Goal: Task Accomplishment & Management: Complete application form

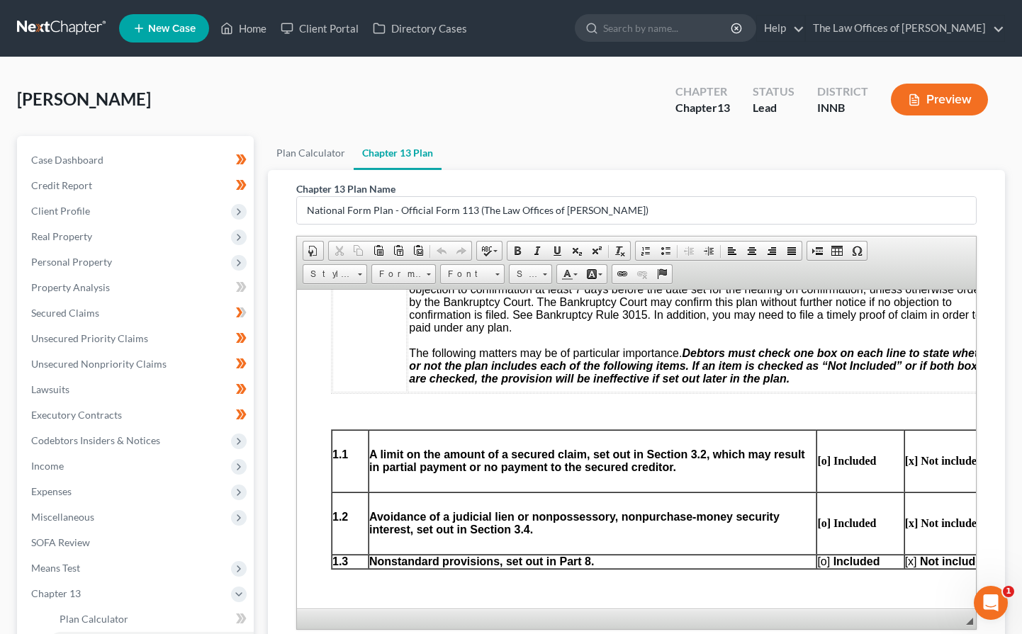
click at [60, 26] on link at bounding box center [62, 29] width 91 height 26
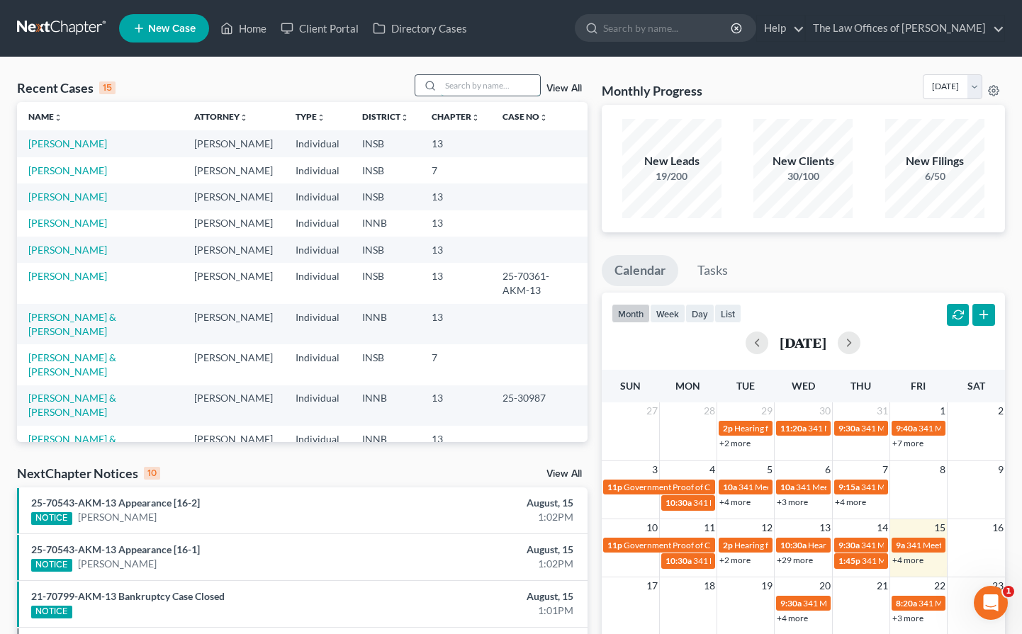
click at [447, 81] on input "search" at bounding box center [490, 85] width 99 height 21
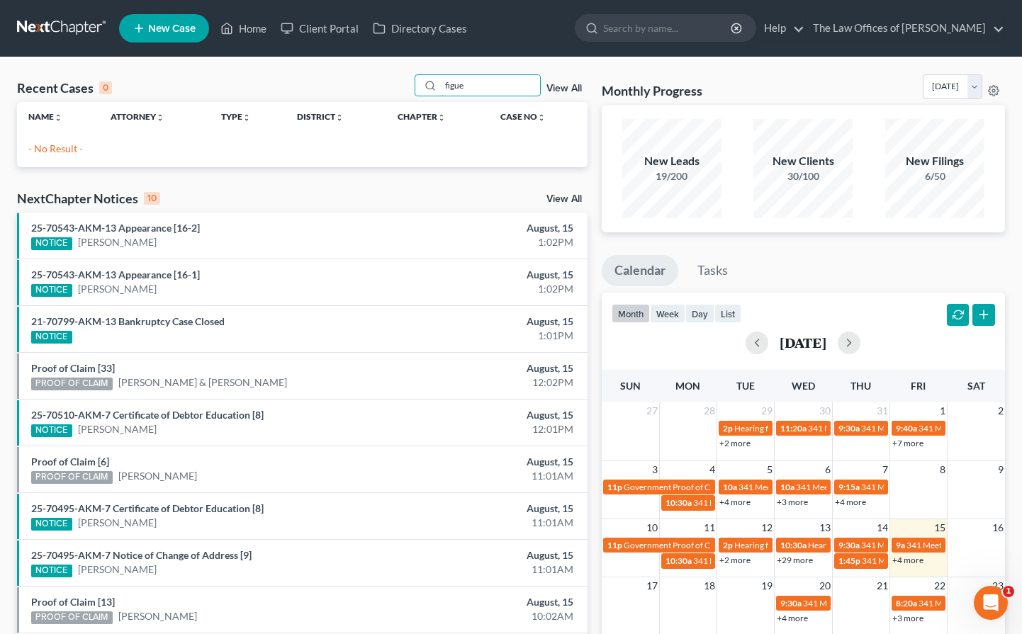
type input "figue"
click at [160, 28] on span "New Case" at bounding box center [171, 28] width 47 height 11
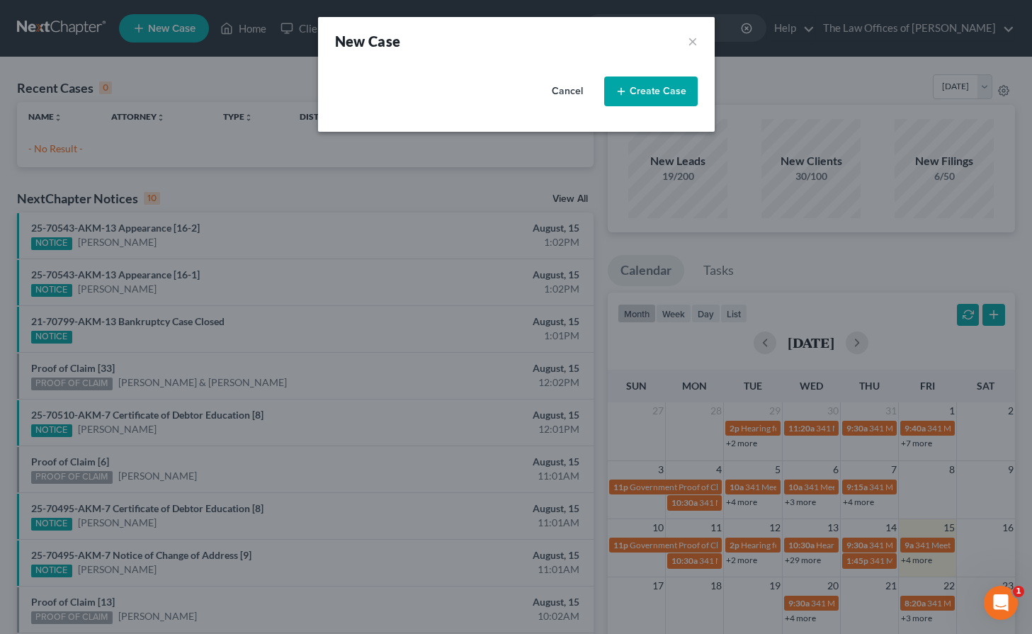
select select "28"
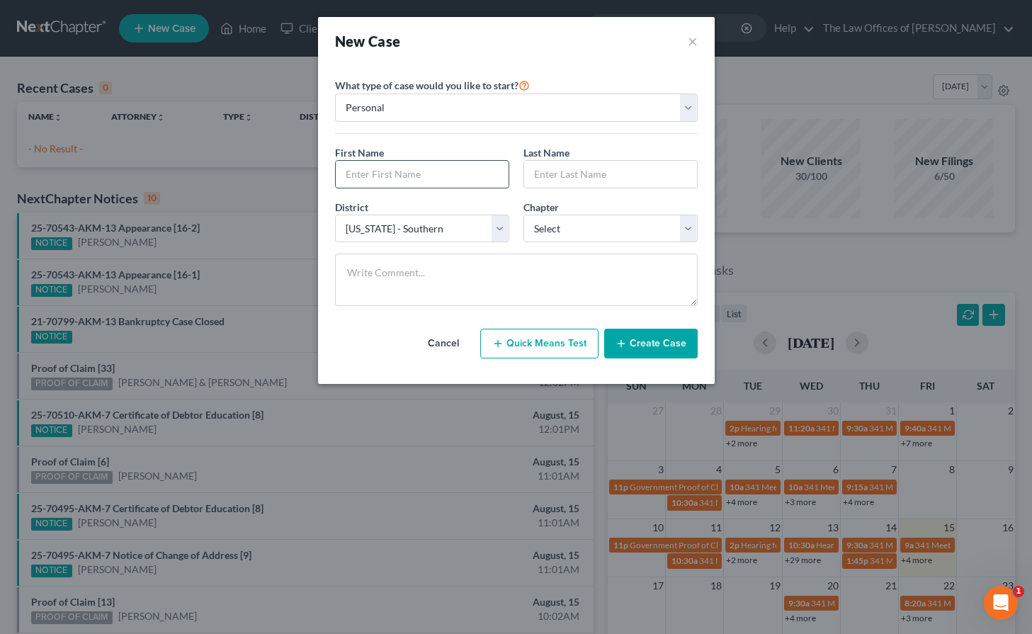
click at [407, 176] on input "text" at bounding box center [422, 174] width 173 height 27
type input "Amilcar"
type input "Figueroa"
click at [563, 231] on select "Select 7 11 12 13" at bounding box center [611, 229] width 174 height 28
select select "0"
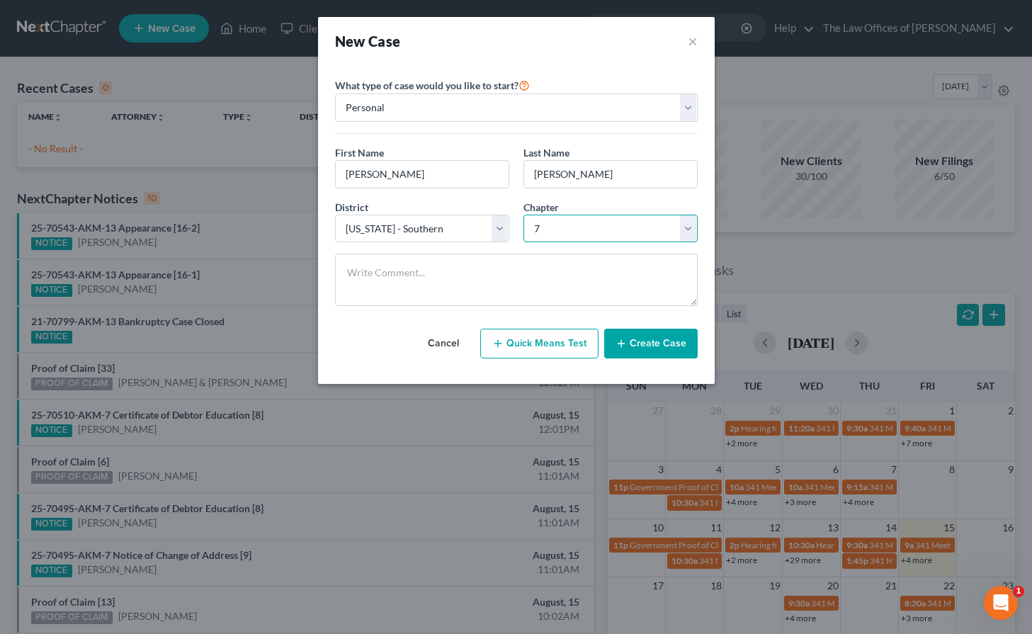
click at [524, 215] on select "Select 7 11 12 13" at bounding box center [611, 229] width 174 height 28
click at [648, 342] on button "Create Case" at bounding box center [651, 344] width 94 height 30
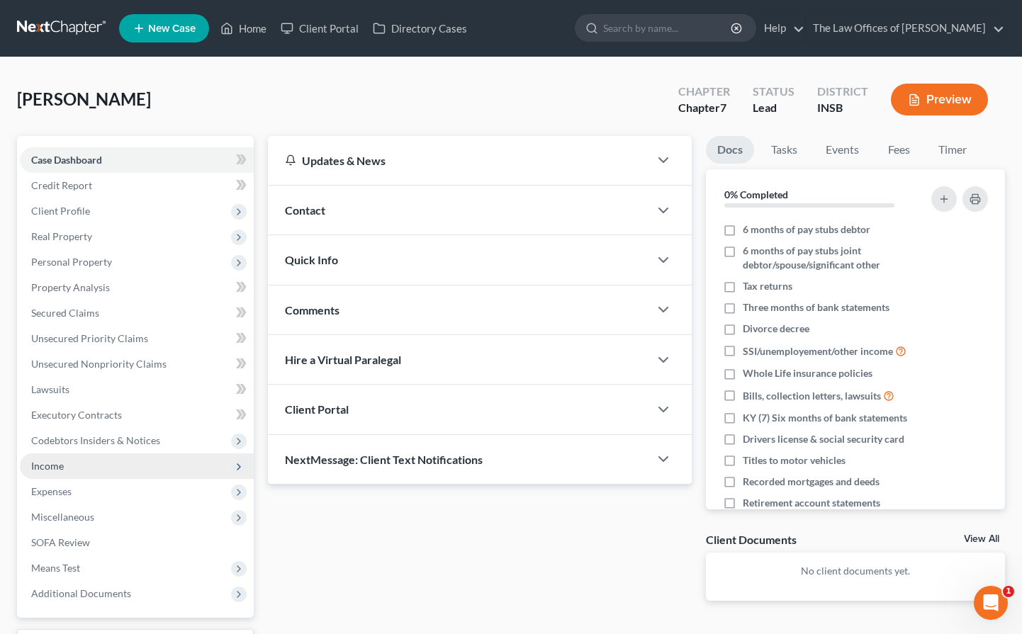
click at [74, 475] on span "Income" at bounding box center [137, 467] width 234 height 26
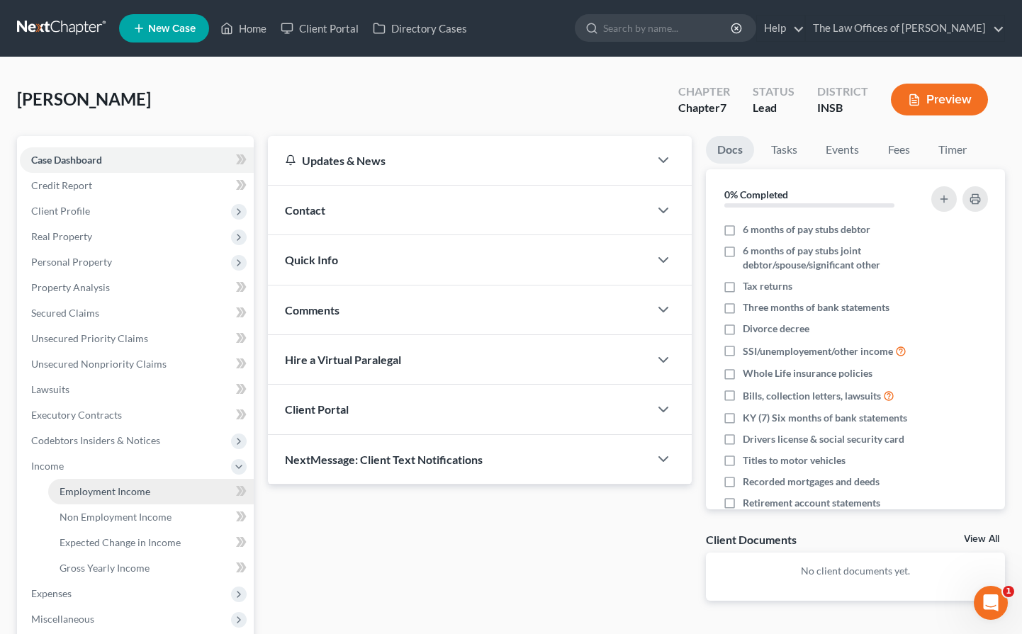
click at [91, 488] on span "Employment Income" at bounding box center [105, 491] width 91 height 12
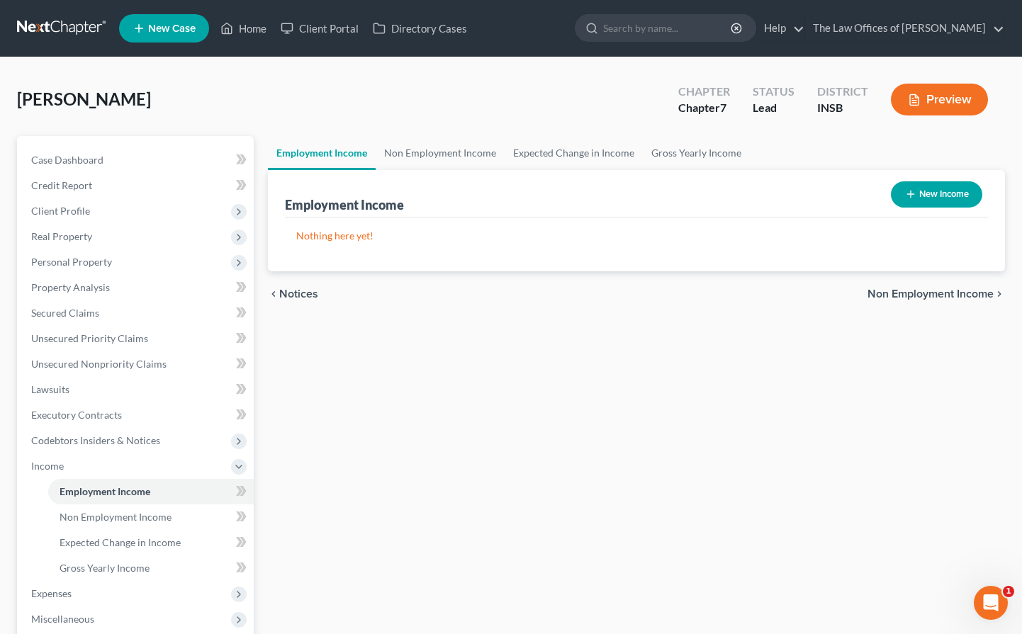
click at [953, 187] on button "New Income" at bounding box center [936, 194] width 91 height 26
select select "0"
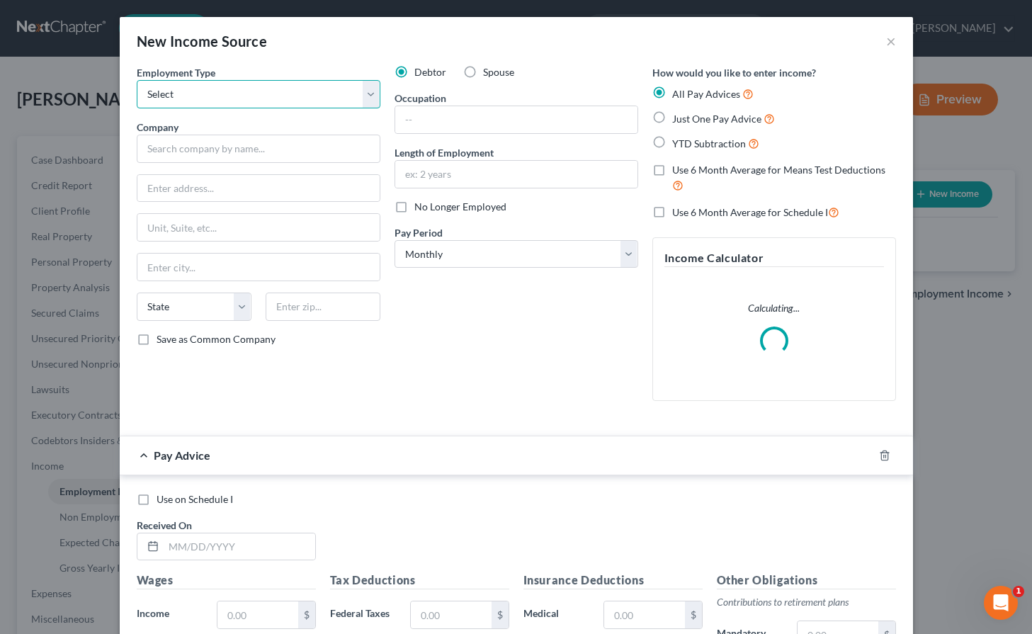
click at [178, 91] on select "Select Full or Part Time Employment Self Employment" at bounding box center [259, 94] width 244 height 28
select select "0"
click at [137, 80] on select "Select Full or Part Time Employment Self Employment" at bounding box center [259, 94] width 244 height 28
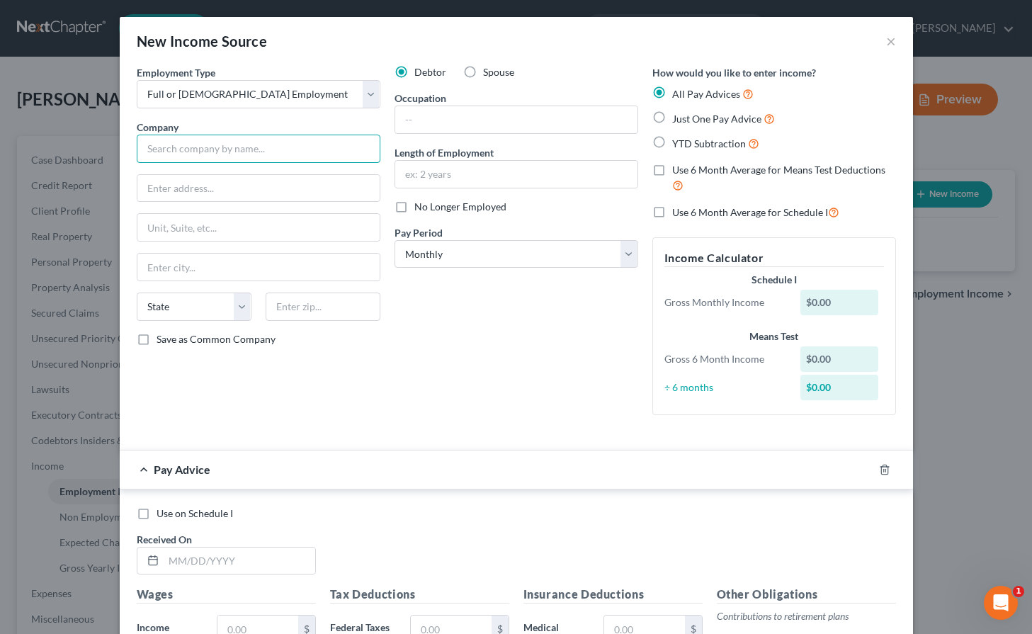
click at [159, 155] on input "text" at bounding box center [259, 149] width 244 height 28
type input "Cherry Bekaert"
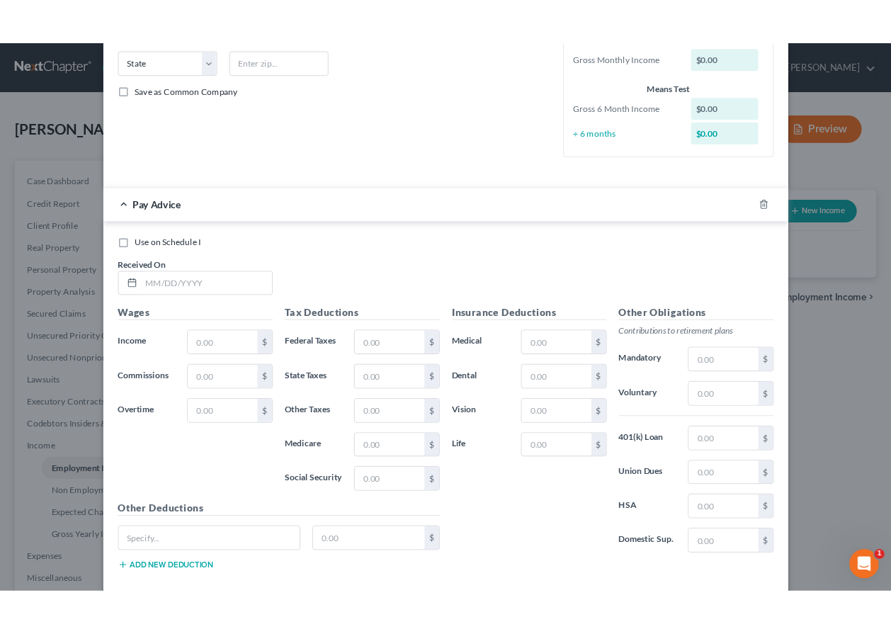
scroll to position [359, 0]
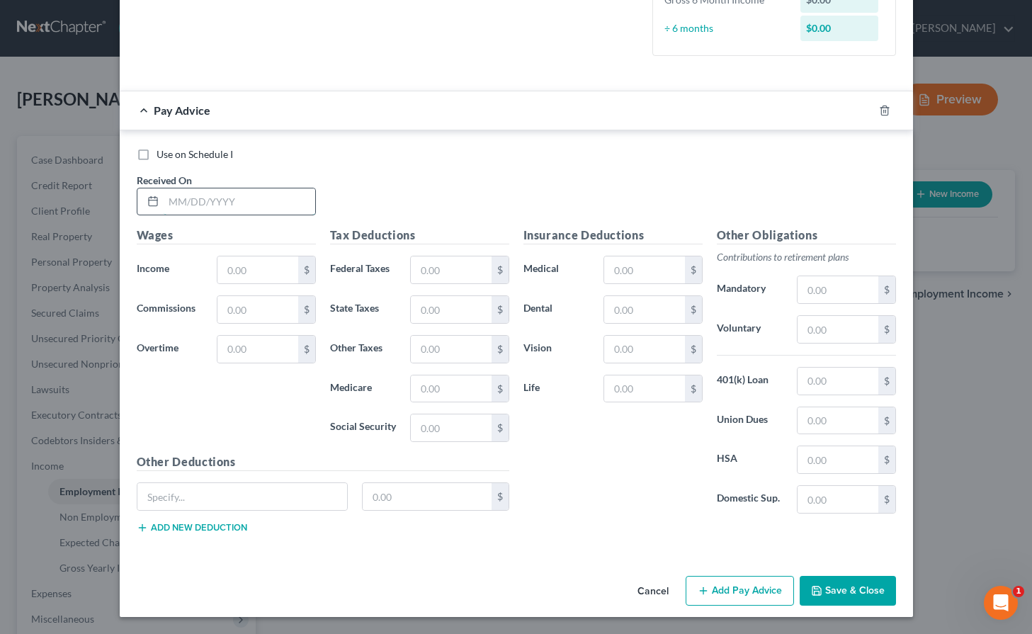
click at [235, 205] on input "text" at bounding box center [240, 201] width 152 height 27
type input "3/14/25"
type input "6,384.56"
click at [444, 318] on input "text" at bounding box center [451, 309] width 80 height 27
type input "167.52"
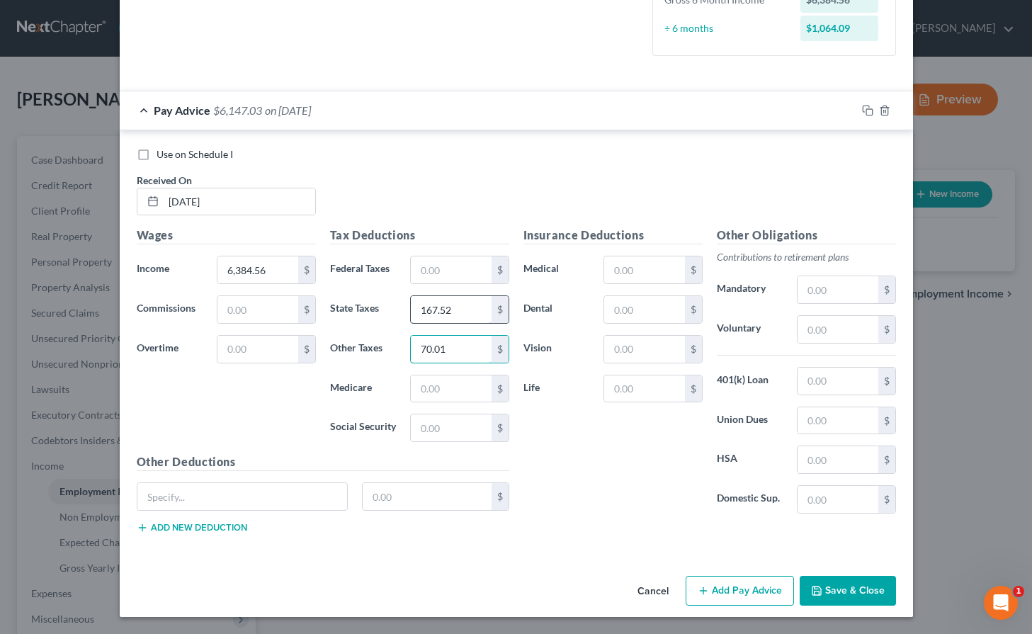
type input "70.01"
type input "90.15"
type input "385.47"
click at [808, 328] on input "text" at bounding box center [838, 329] width 80 height 27
type input "383.07"
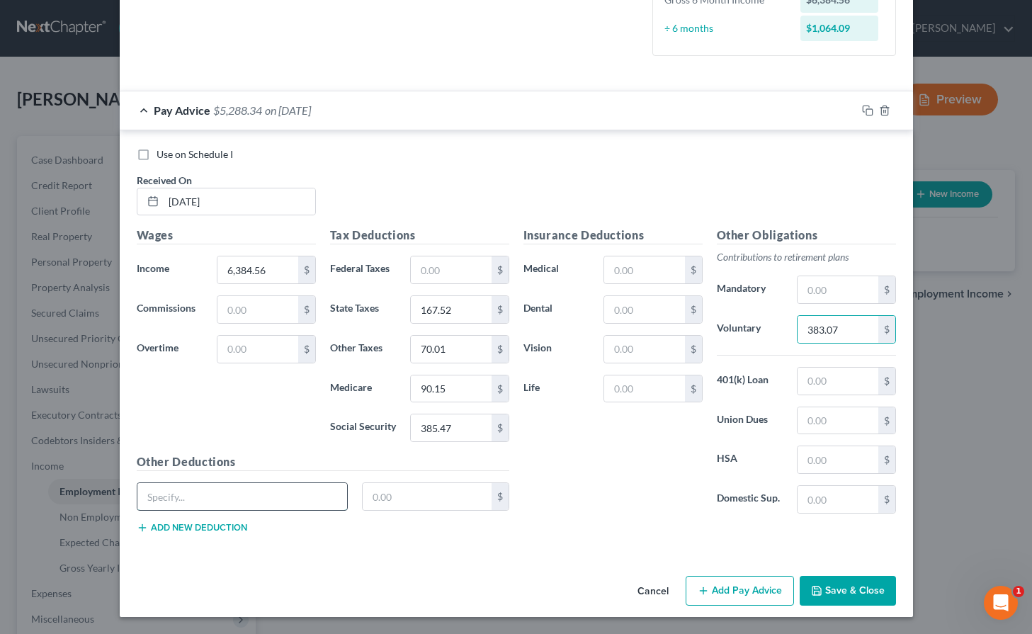
click at [272, 492] on input "text" at bounding box center [242, 496] width 210 height 27
type input "Accident Insurance"
click at [378, 499] on input "text" at bounding box center [427, 496] width 129 height 27
type input "7.63"
click at [638, 398] on input "text" at bounding box center [644, 389] width 80 height 27
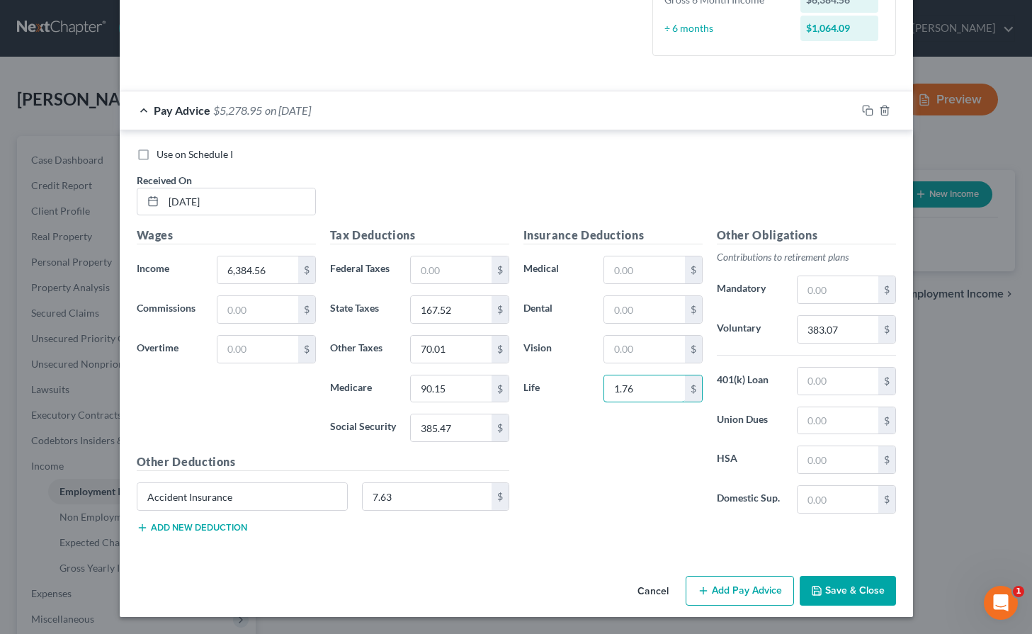
type input "1.76"
click at [186, 532] on button "Add new deduction" at bounding box center [192, 527] width 111 height 11
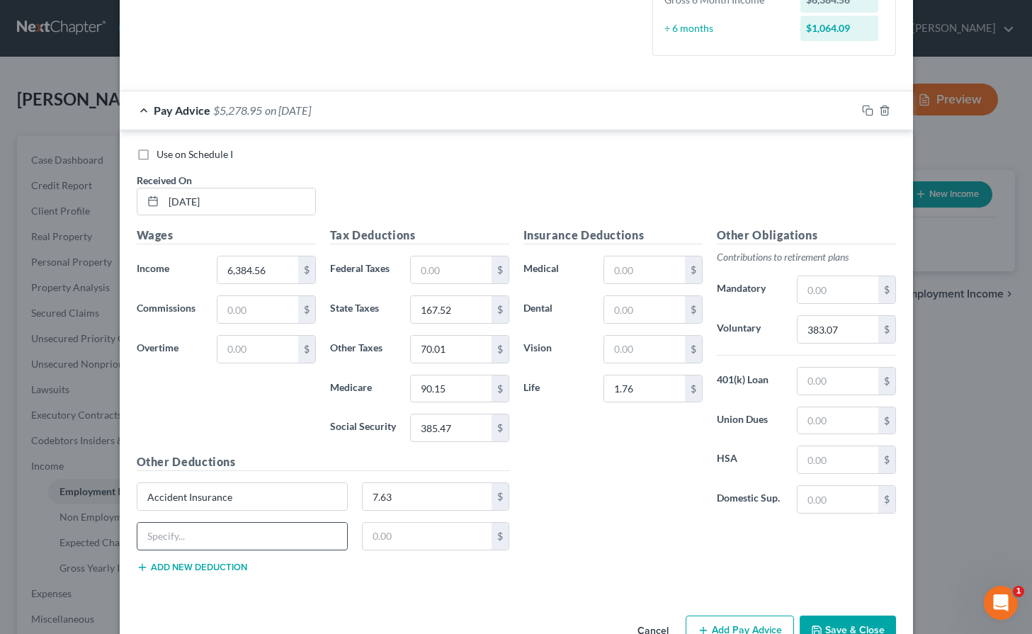
click at [186, 532] on input "text" at bounding box center [242, 536] width 210 height 27
type input "Critical Ill"
type input "8.76"
click at [615, 310] on input "text" at bounding box center [644, 309] width 80 height 27
type input "35.77"
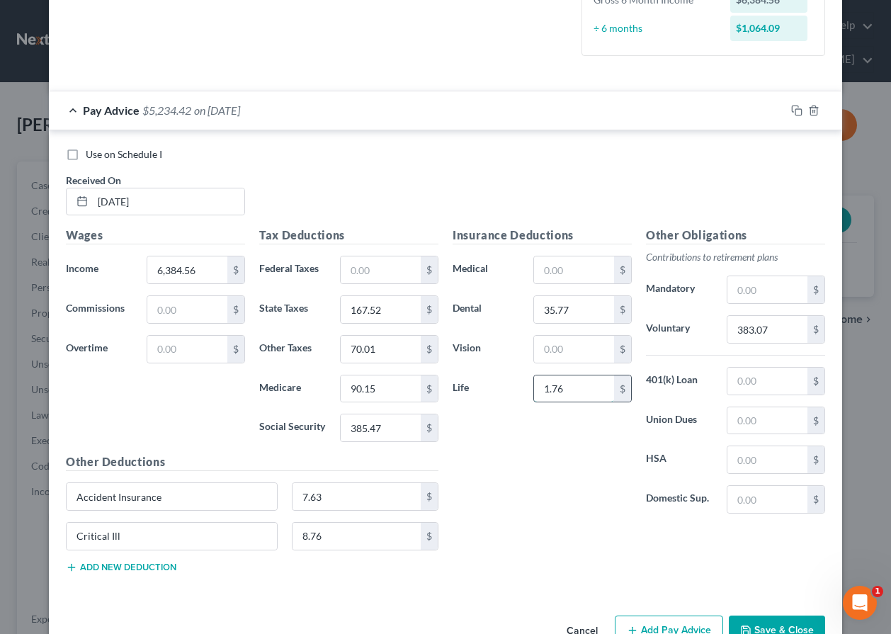
click at [583, 390] on input "1.76" at bounding box center [574, 389] width 80 height 27
type input "14.16"
click at [95, 569] on button "Add new deduction" at bounding box center [121, 567] width 111 height 11
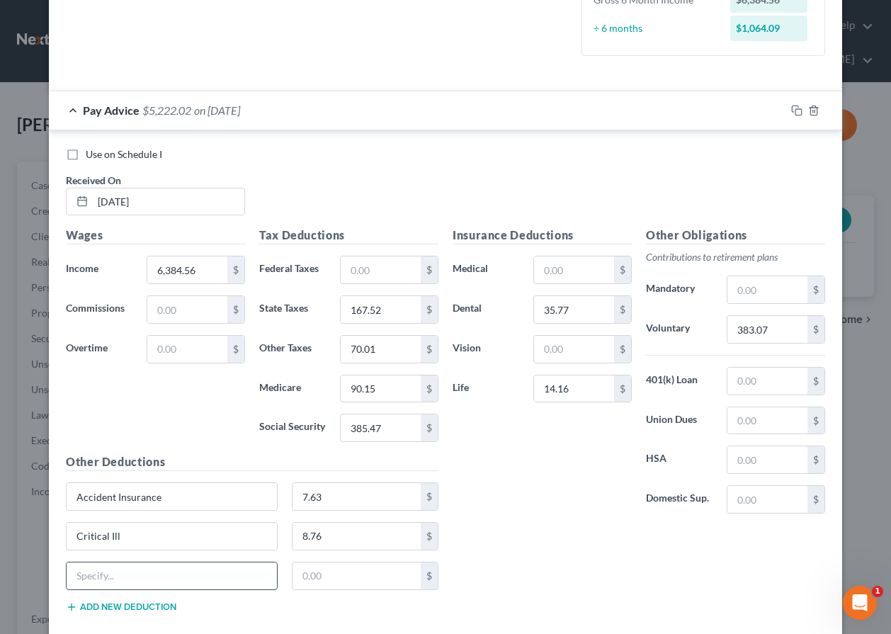
click at [95, 569] on input "text" at bounding box center [172, 576] width 210 height 27
type input "LTD"
type input "13.75"
click at [587, 267] on input "text" at bounding box center [574, 270] width 80 height 27
type input "134.90"
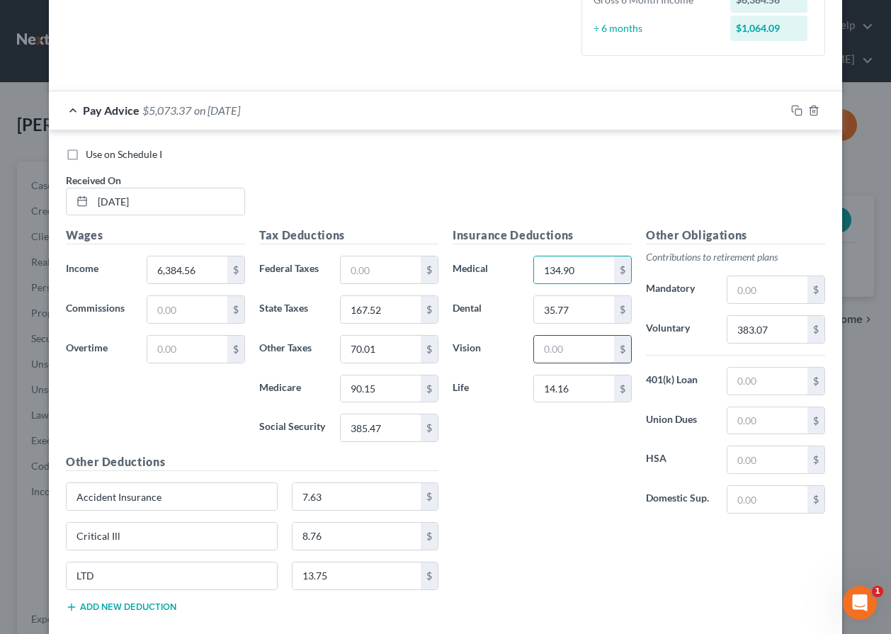
click at [563, 349] on input "text" at bounding box center [574, 349] width 80 height 27
type input "10.46"
click at [572, 395] on input "14.16" at bounding box center [574, 389] width 80 height 27
type input "15.54"
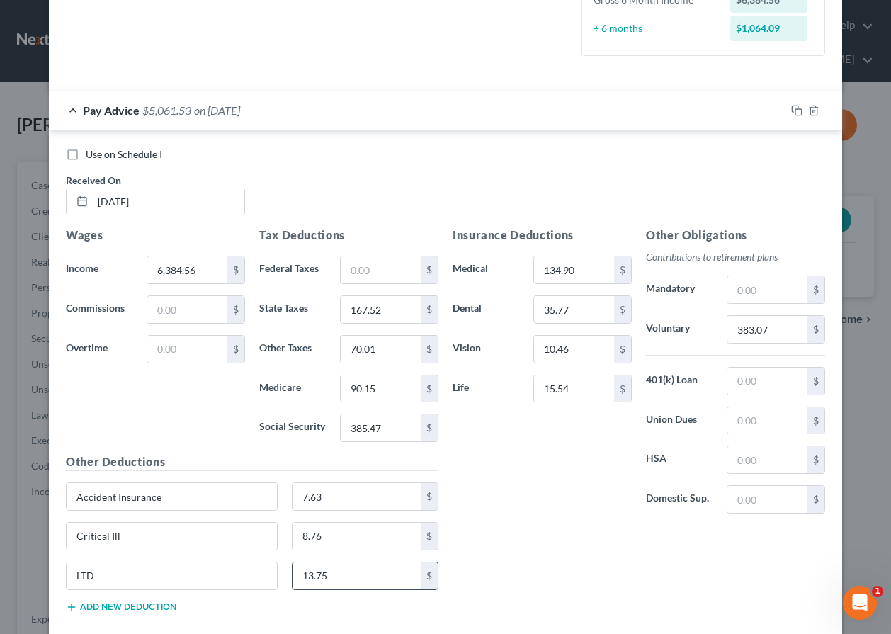
click at [310, 574] on input "13.75" at bounding box center [357, 576] width 129 height 27
click at [188, 582] on input "LTD" at bounding box center [172, 576] width 210 height 27
click at [796, 116] on rect "button" at bounding box center [799, 112] width 6 height 6
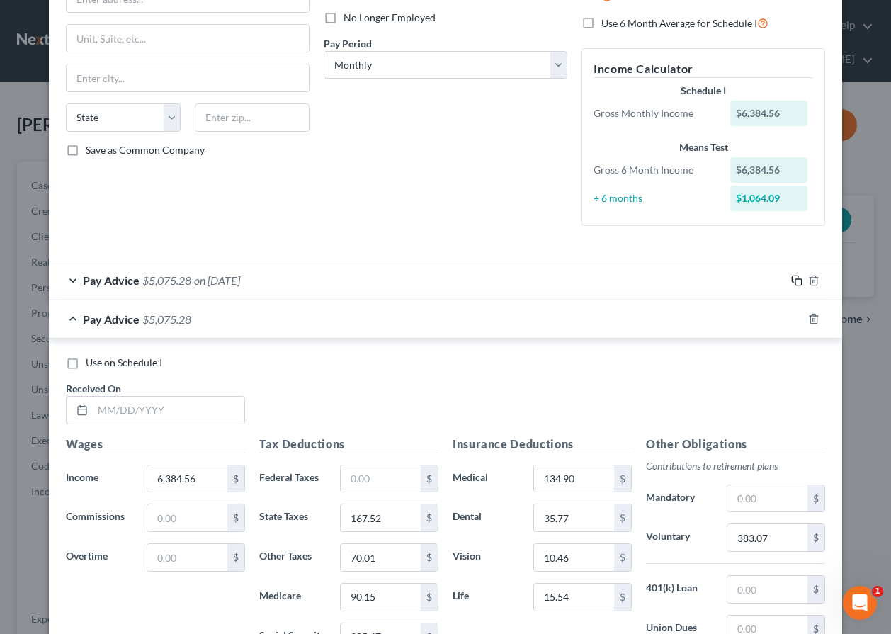
scroll to position [236, 0]
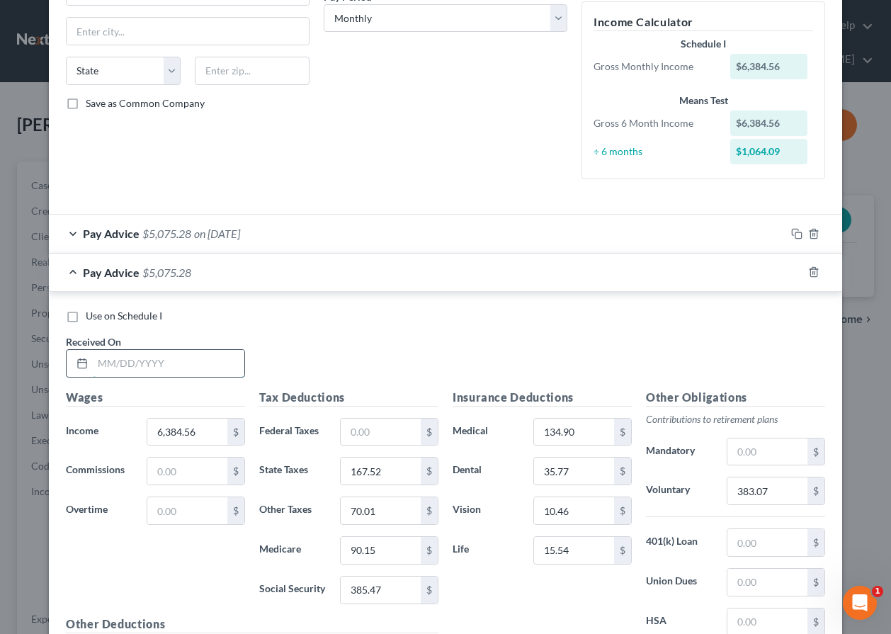
click at [125, 362] on input "text" at bounding box center [169, 363] width 152 height 27
type input "3/21/25"
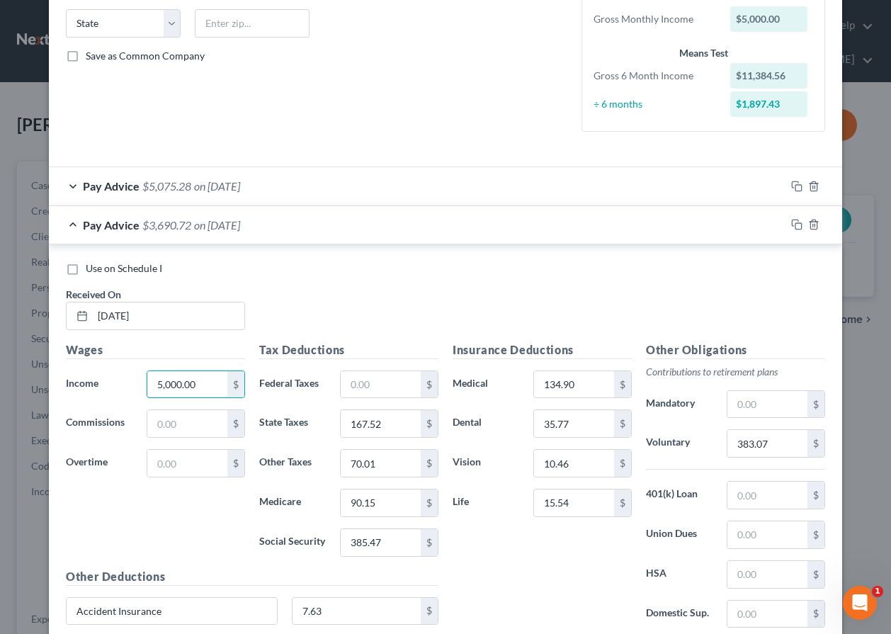
type input "5,000.00"
type input "128.48"
type input "54.39"
type input "70.07"
type input "299.62"
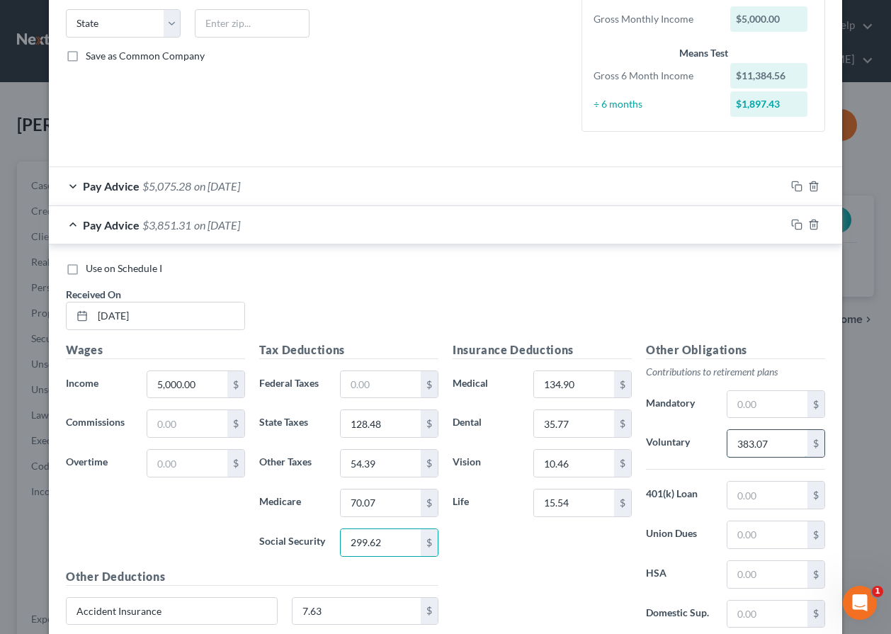
click at [750, 441] on input "383.07" at bounding box center [768, 443] width 80 height 27
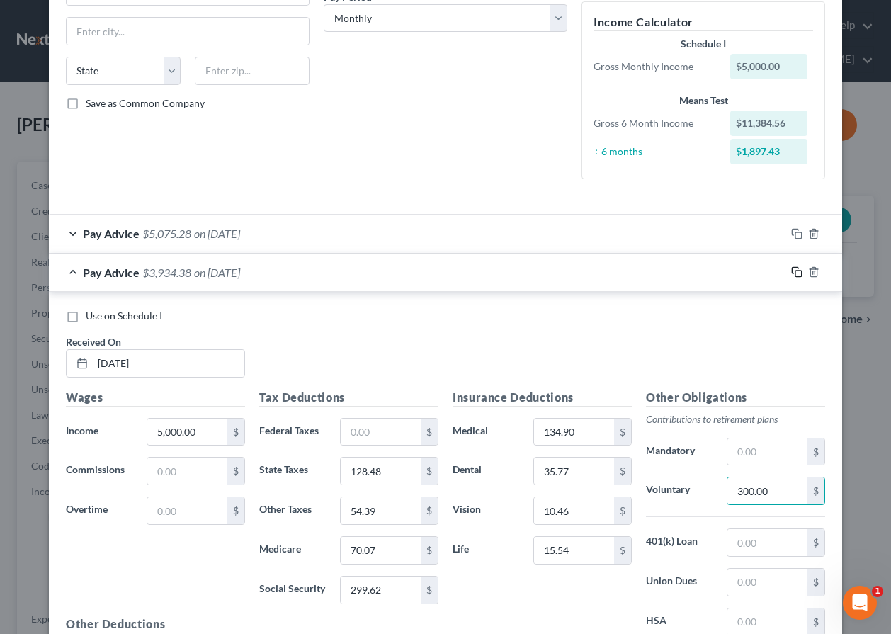
type input "300.00"
click at [792, 274] on icon "button" at bounding box center [797, 271] width 11 height 11
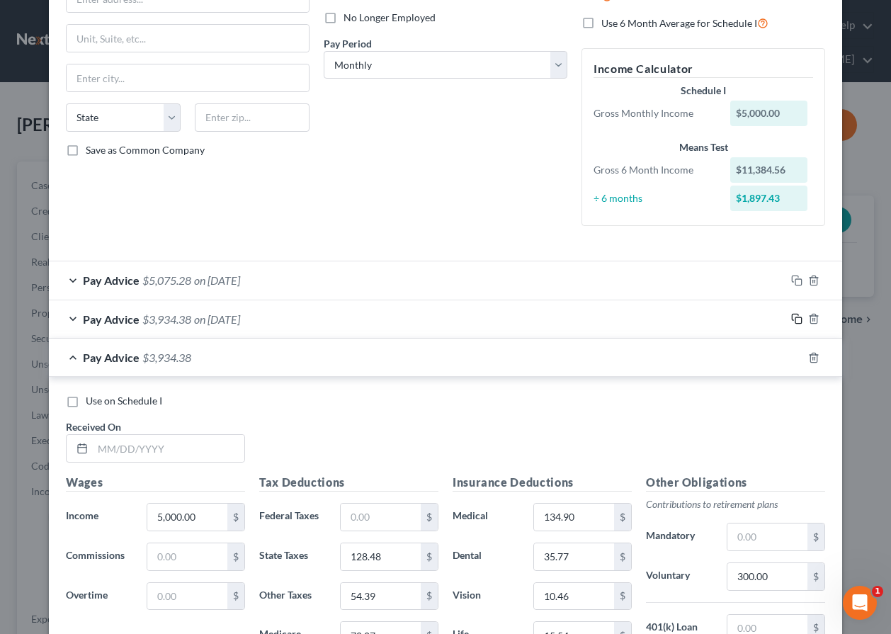
scroll to position [237, 0]
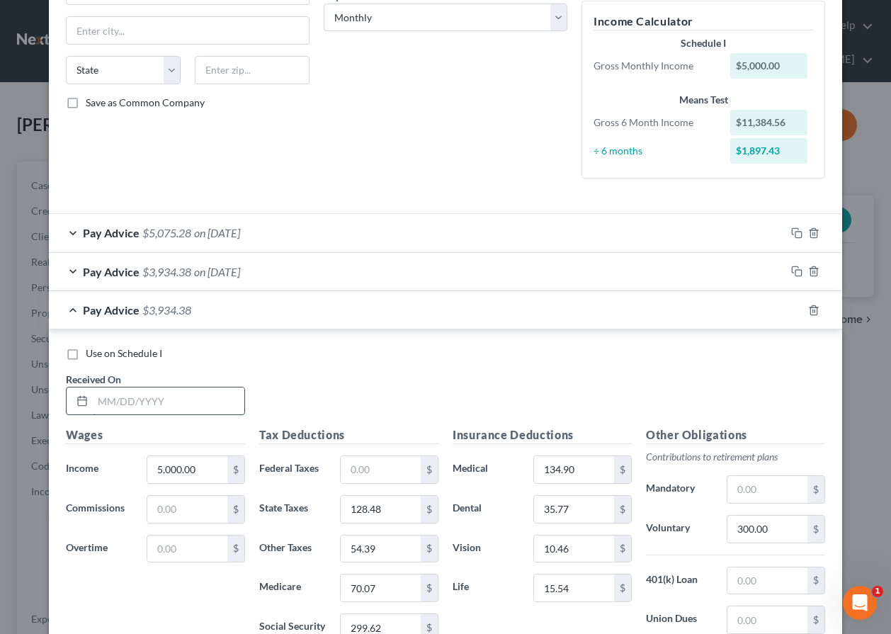
click at [141, 403] on input "text" at bounding box center [169, 401] width 152 height 27
type input "4/15/25"
click at [197, 468] on input "5,000.00" at bounding box center [187, 469] width 80 height 27
type input "5,013.75"
type input "137.48"
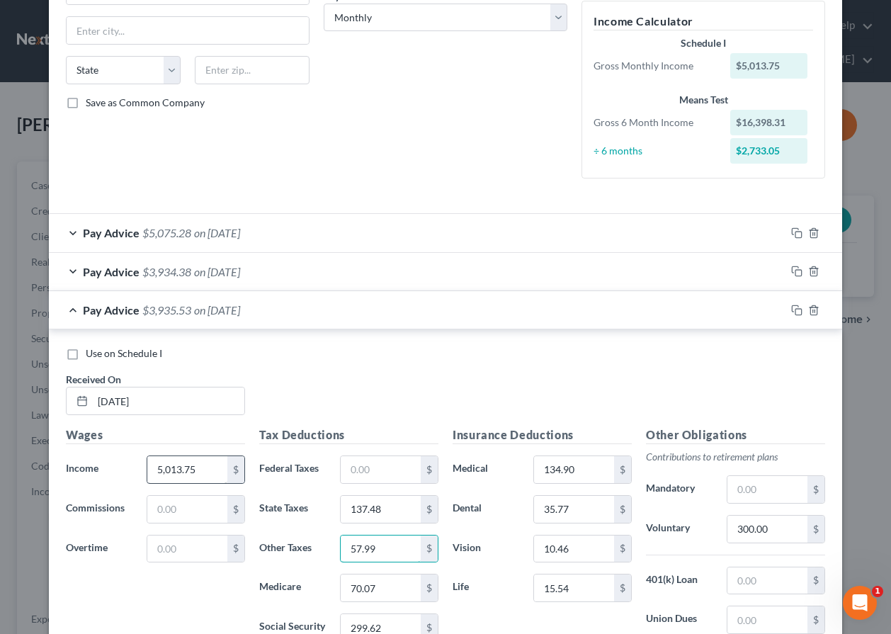
type input "57.99"
type input "70.08"
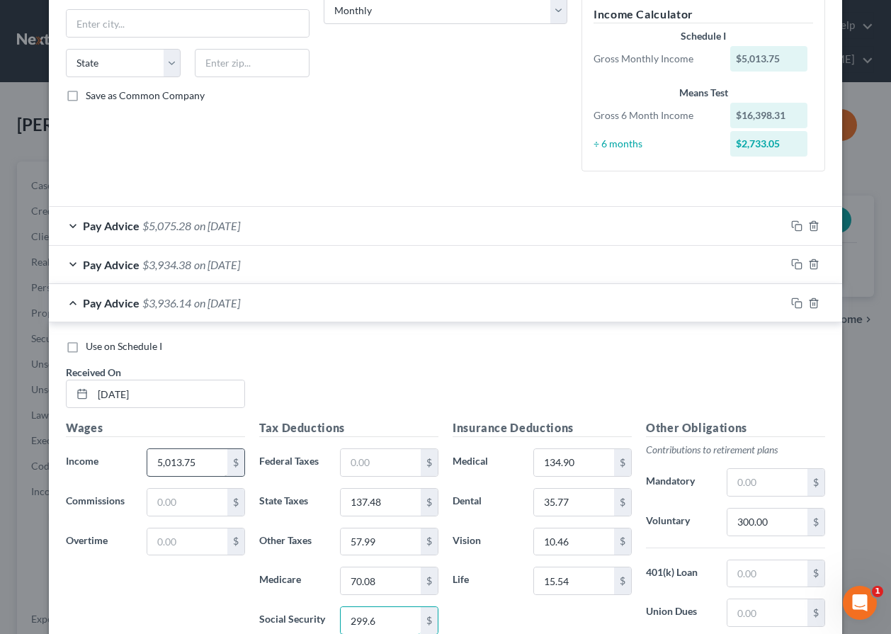
type input "299.62"
click at [779, 531] on input "300.00" at bounding box center [768, 522] width 80 height 27
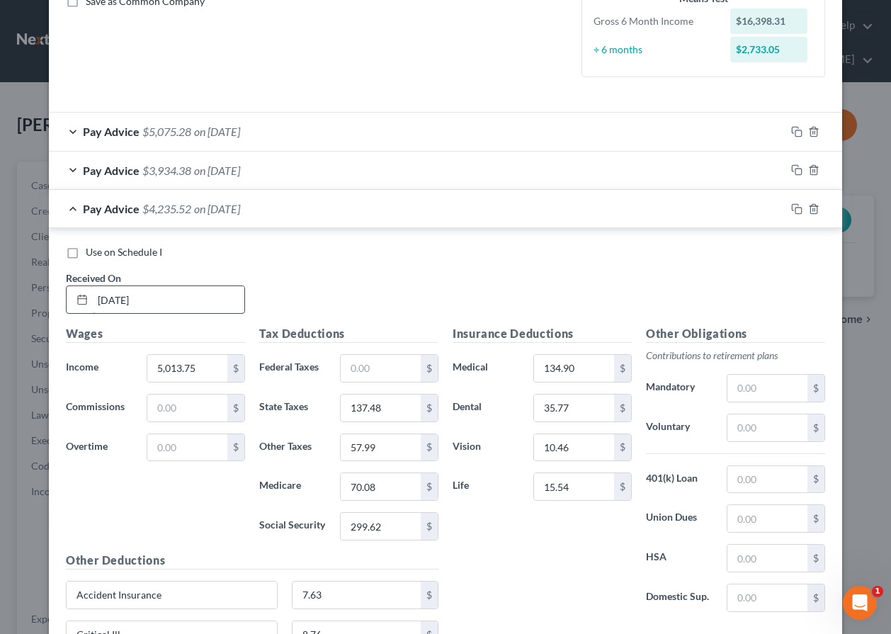
scroll to position [432, 0]
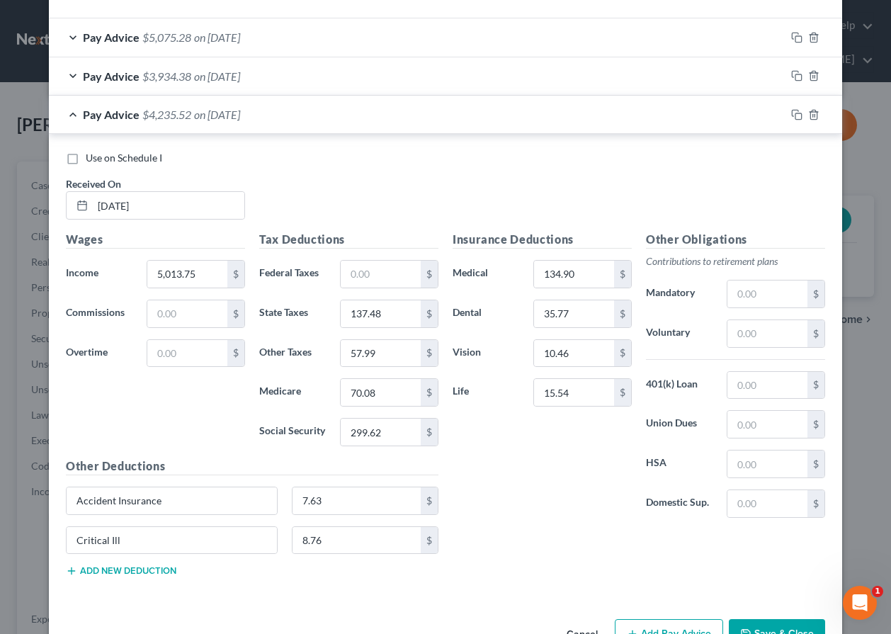
click at [123, 573] on button "Add new deduction" at bounding box center [121, 570] width 111 height 11
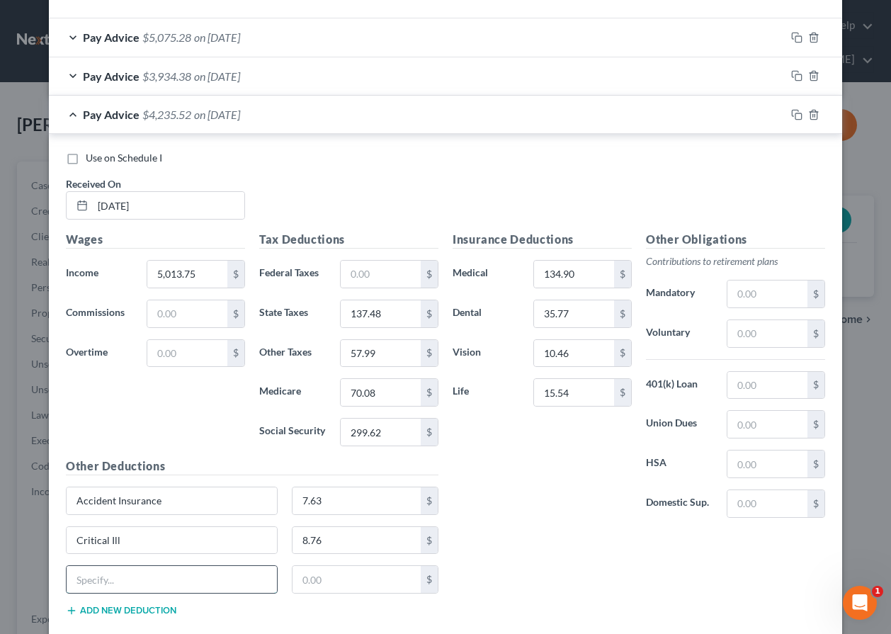
click at [122, 573] on input "text" at bounding box center [172, 579] width 210 height 27
type input "LTD"
click at [350, 588] on input "text" at bounding box center [357, 579] width 129 height 27
type input "13.75"
click at [796, 119] on rect "button" at bounding box center [799, 116] width 6 height 6
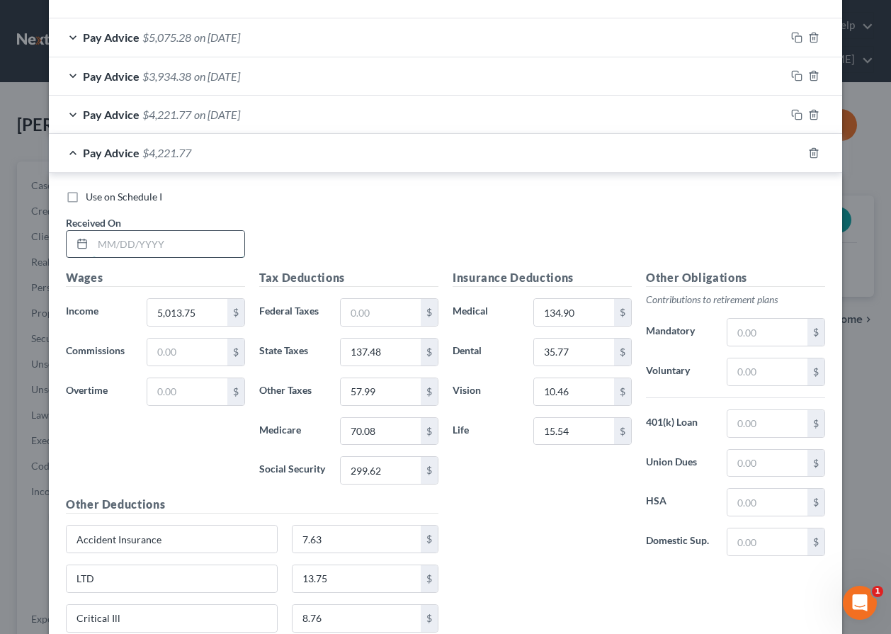
click at [118, 249] on input "text" at bounding box center [169, 244] width 152 height 27
type input "4/30/25"
click at [792, 156] on icon "button" at bounding box center [797, 152] width 11 height 11
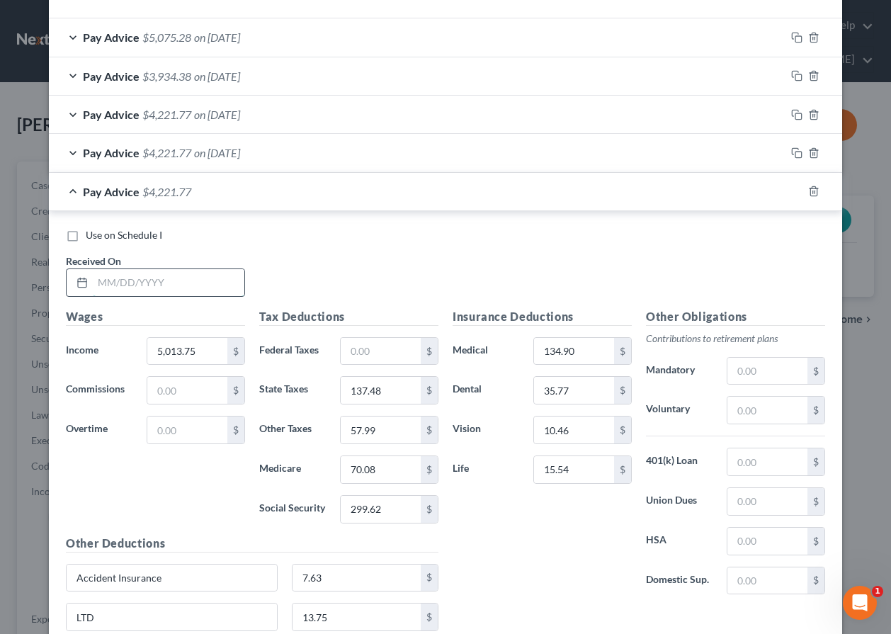
click at [93, 283] on input "text" at bounding box center [169, 282] width 152 height 27
type input "5/15/25"
click at [796, 190] on rect "button" at bounding box center [799, 193] width 6 height 6
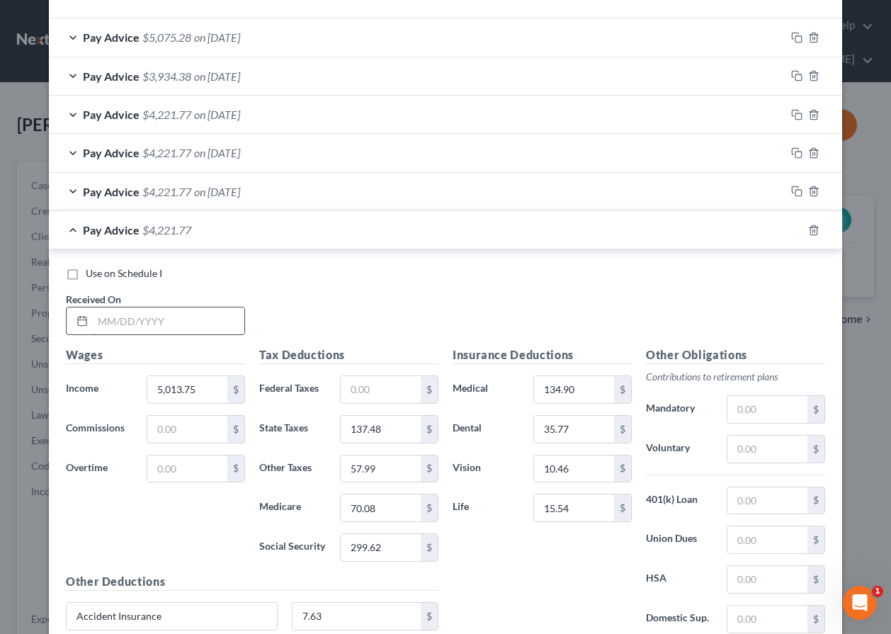
click at [122, 328] on input "text" at bounding box center [169, 321] width 152 height 27
type input "5/30/25"
click at [793, 232] on icon "button" at bounding box center [797, 230] width 11 height 11
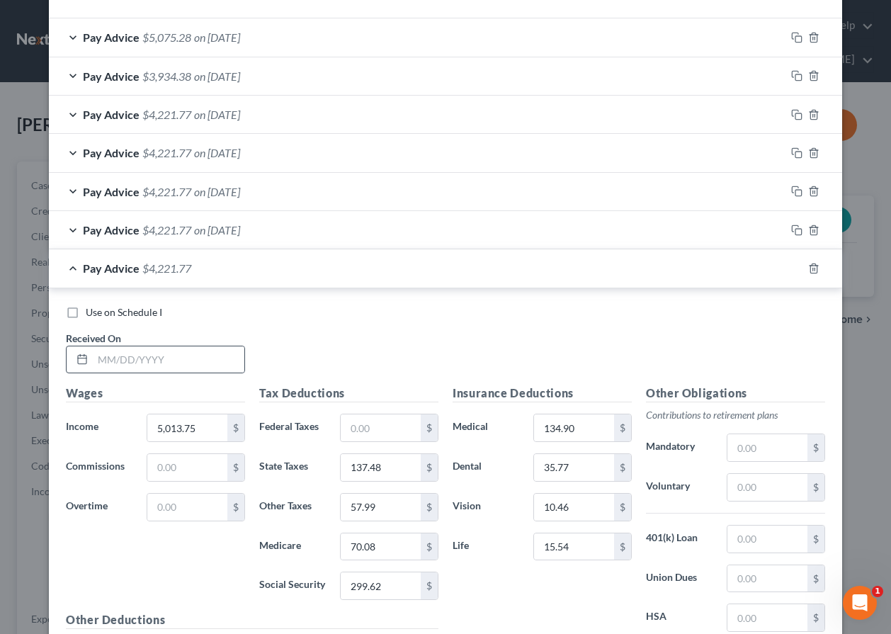
click at [191, 373] on div at bounding box center [155, 360] width 179 height 28
click at [186, 354] on input "text" at bounding box center [169, 360] width 152 height 27
type input "6/13/25"
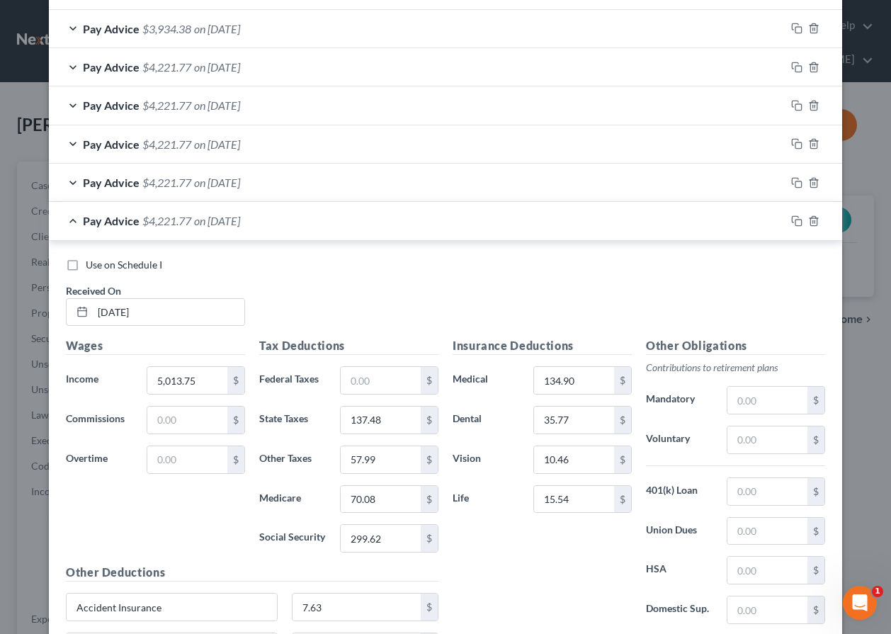
scroll to position [527, 0]
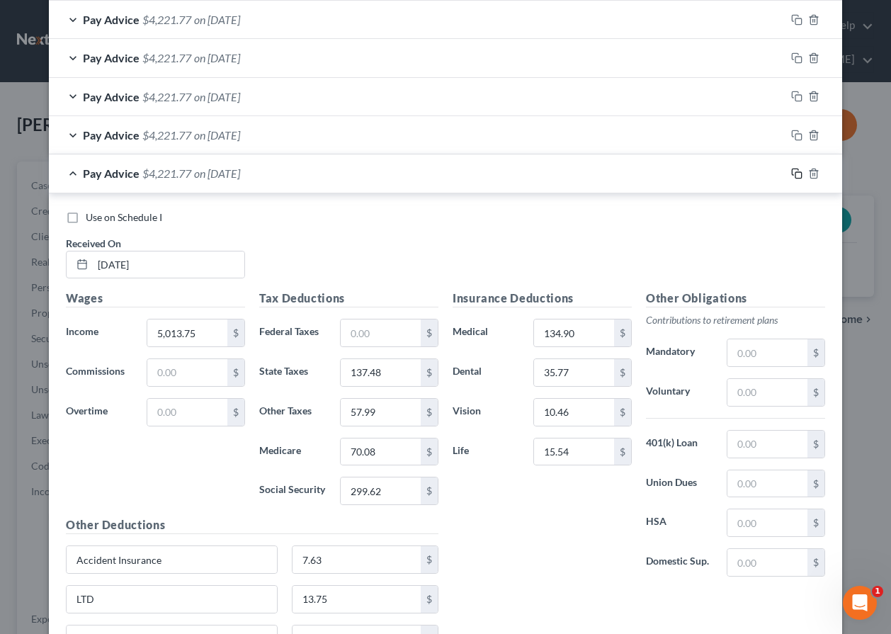
click at [792, 176] on icon "button" at bounding box center [797, 173] width 11 height 11
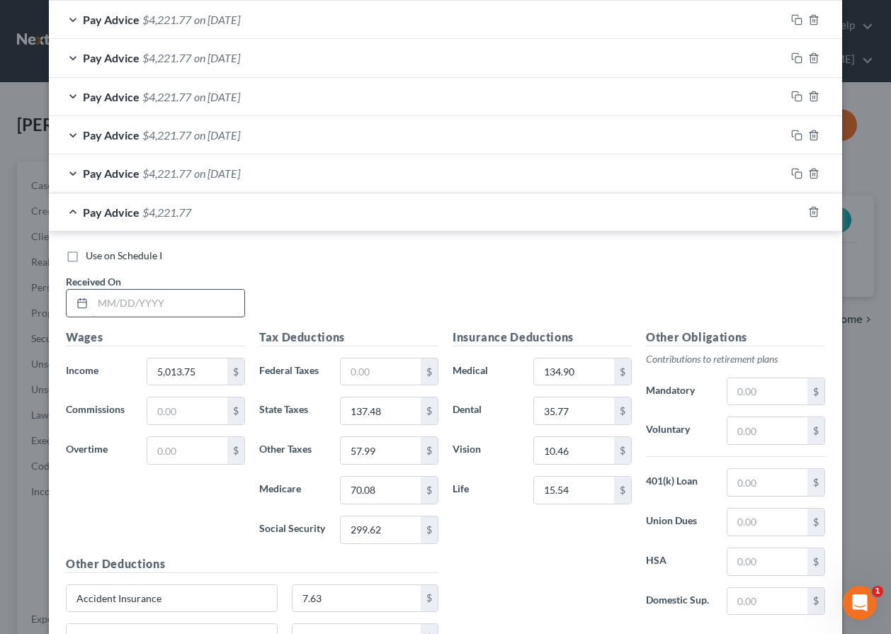
click at [152, 300] on input "text" at bounding box center [169, 303] width 152 height 27
type input "6/30/25"
click at [796, 215] on icon "button" at bounding box center [797, 211] width 11 height 11
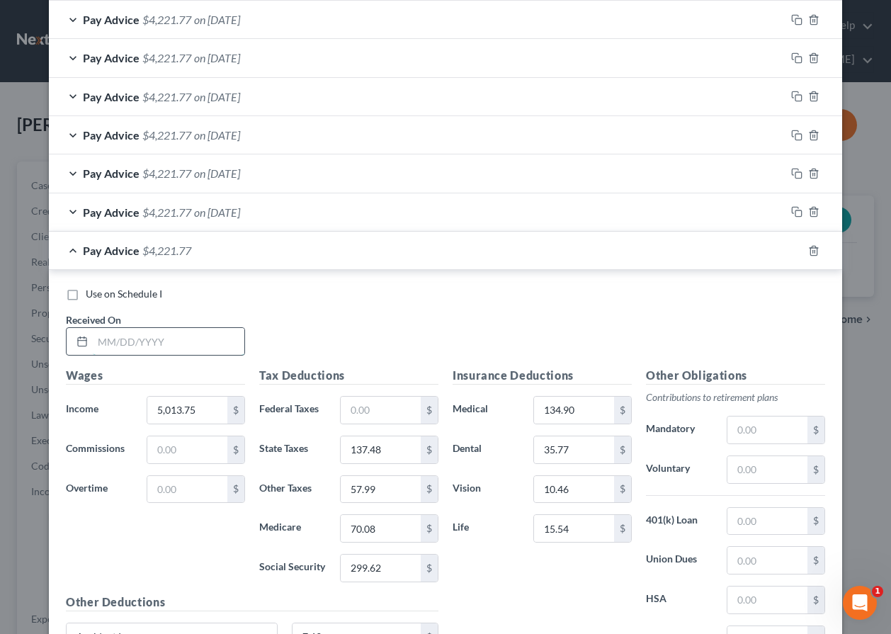
click at [187, 343] on input "text" at bounding box center [169, 341] width 152 height 27
type input "7/15/25"
click at [793, 251] on icon "button" at bounding box center [797, 250] width 11 height 11
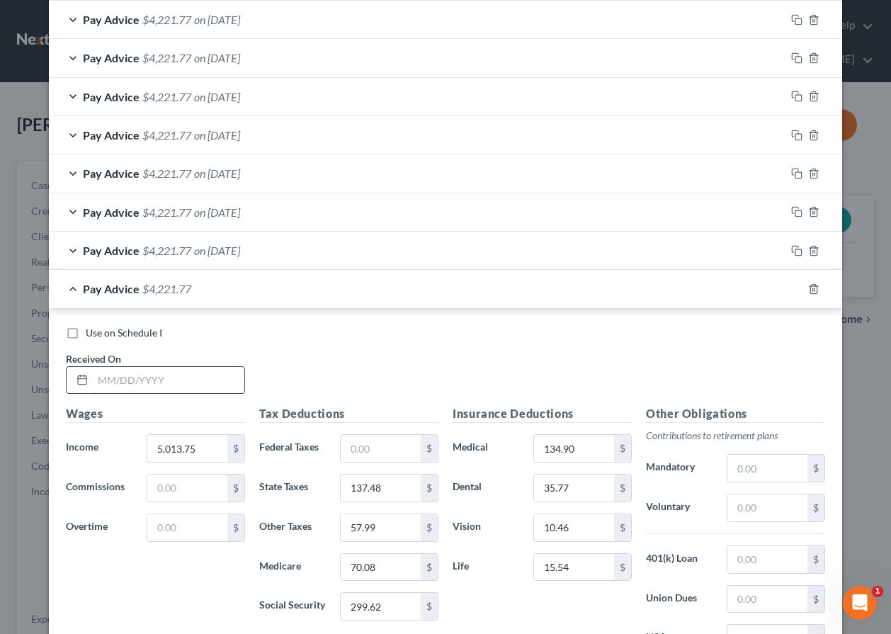
click at [188, 383] on input "text" at bounding box center [169, 380] width 152 height 27
type input "7/31/25"
click at [310, 290] on div "Pay Advice $4,221.77 on 07/31/2025" at bounding box center [417, 289] width 737 height 38
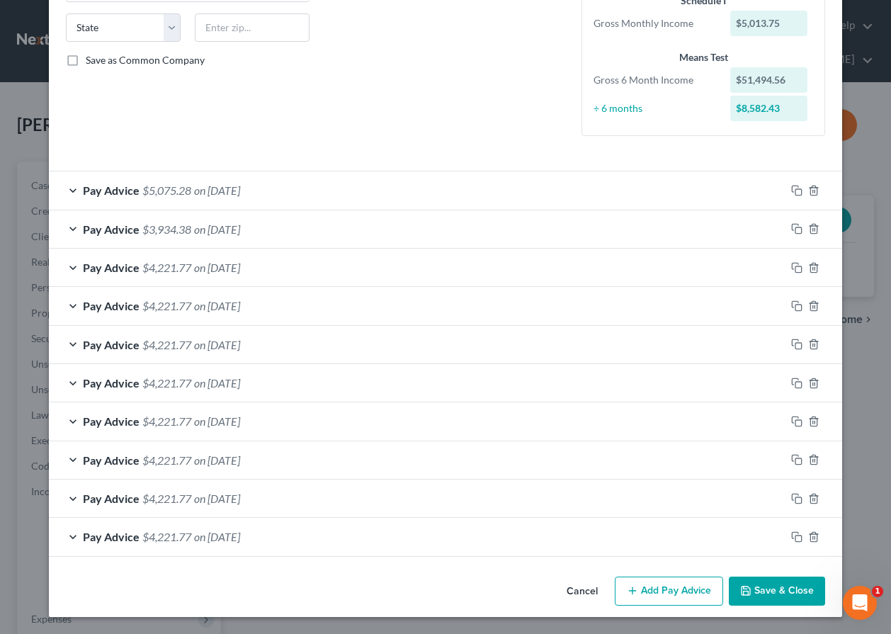
click at [184, 462] on span "$4,221.77" at bounding box center [166, 460] width 49 height 13
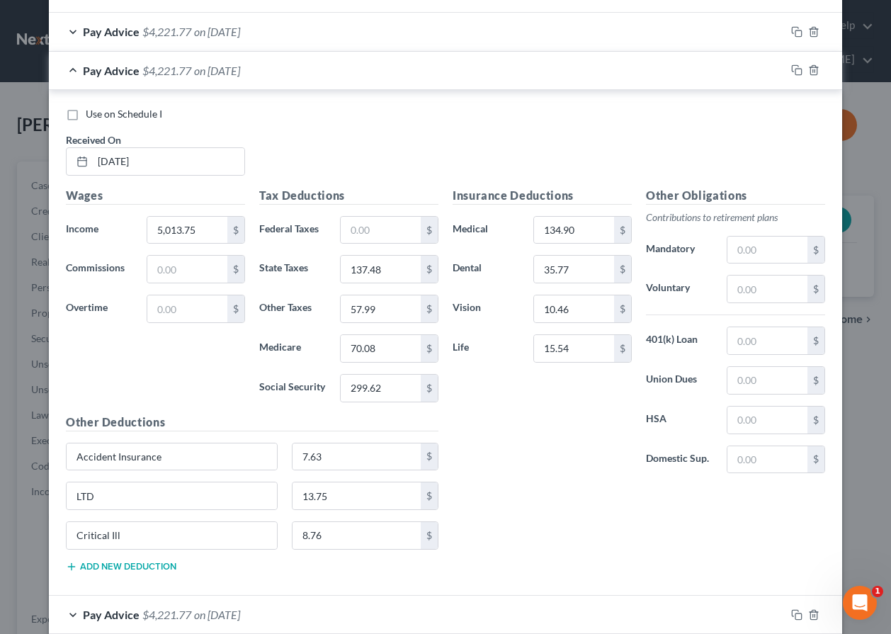
scroll to position [785, 0]
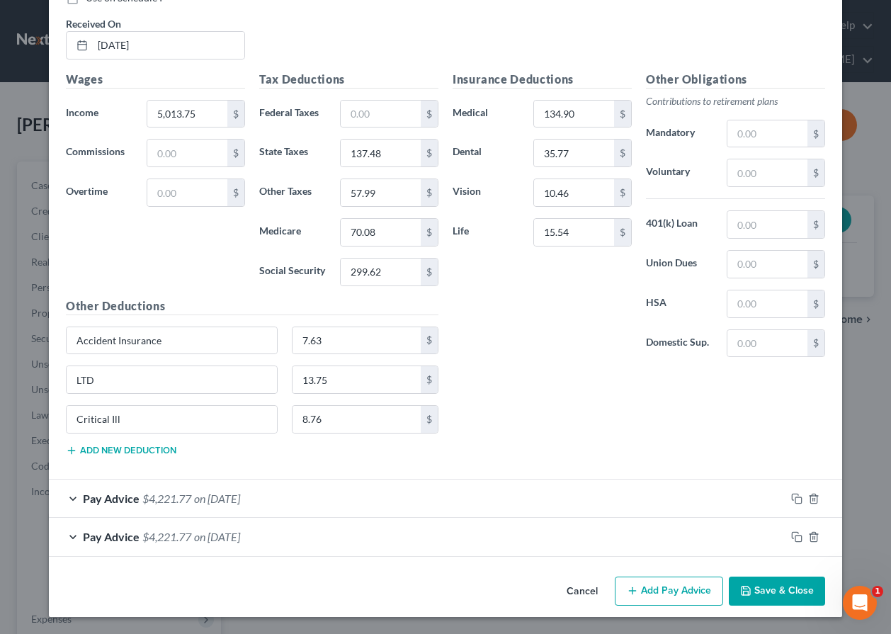
click at [199, 543] on span "on 07/31/2025" at bounding box center [217, 536] width 46 height 13
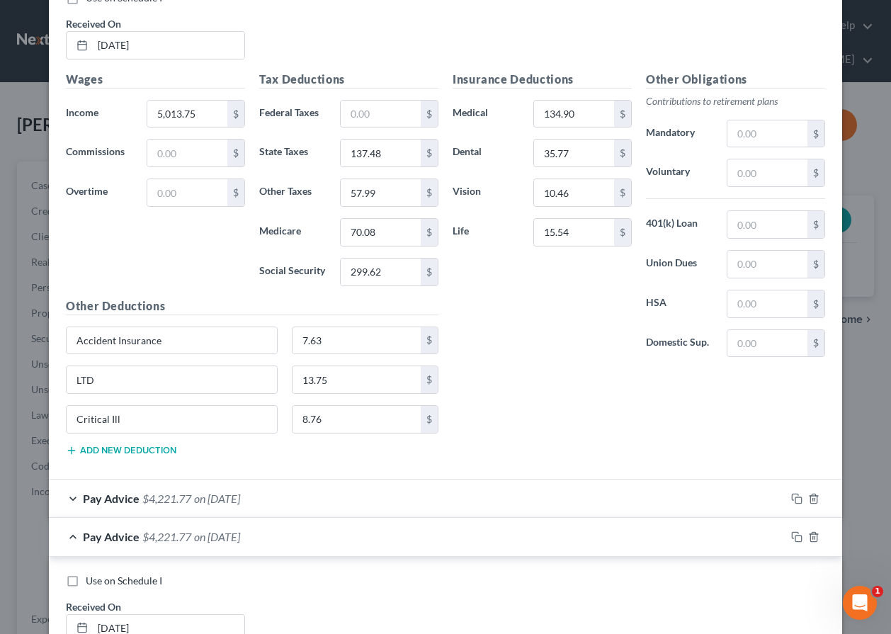
click at [86, 585] on label "Use on Schedule I" at bounding box center [124, 581] width 77 height 14
click at [91, 583] on input "Use on Schedule I" at bounding box center [95, 578] width 9 height 9
checkbox input "true"
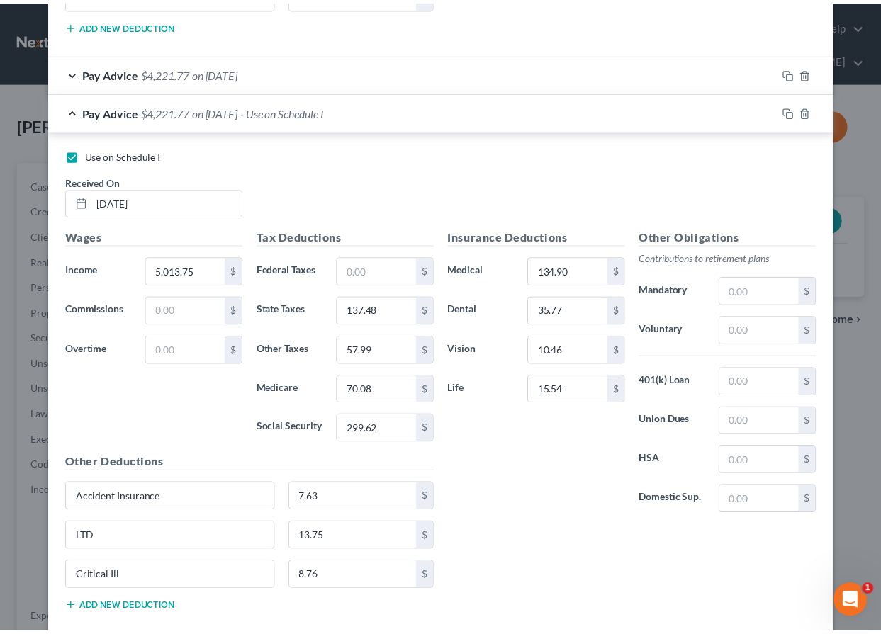
scroll to position [1290, 0]
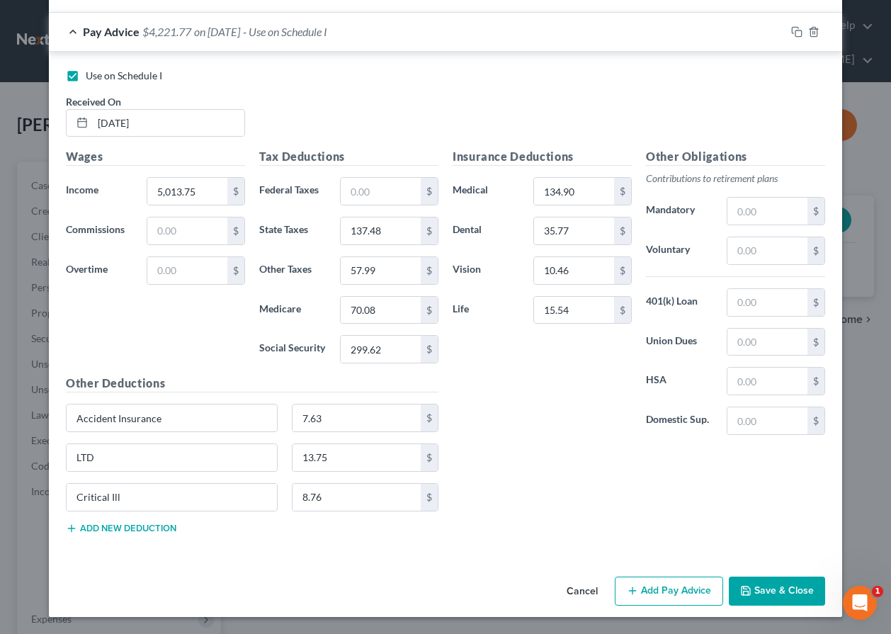
click at [768, 599] on button "Save & Close" at bounding box center [777, 592] width 96 height 30
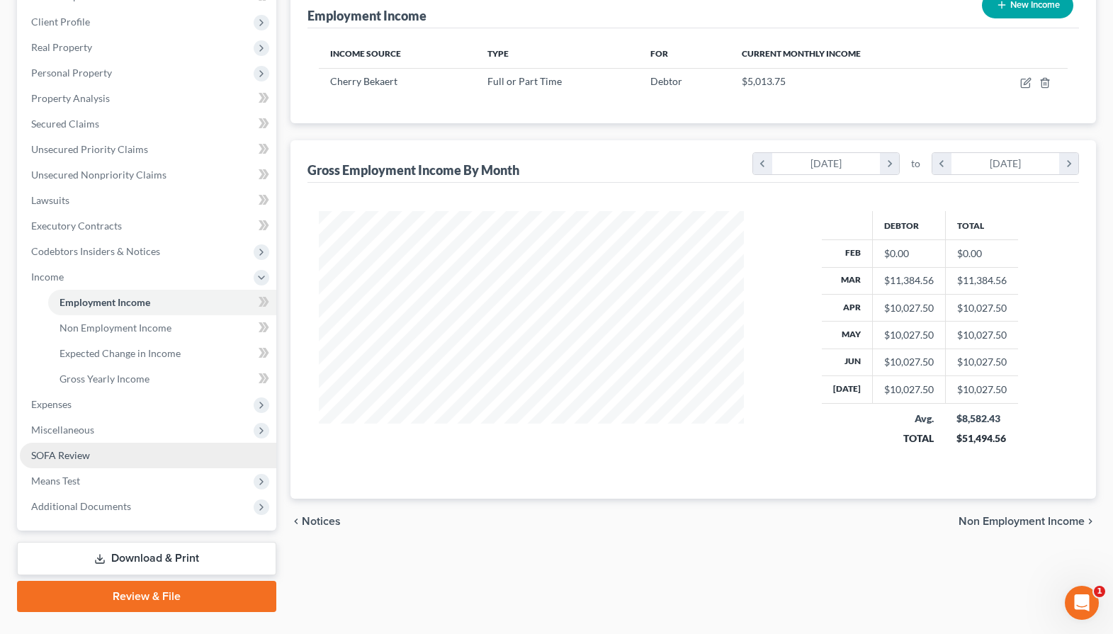
scroll to position [221, 0]
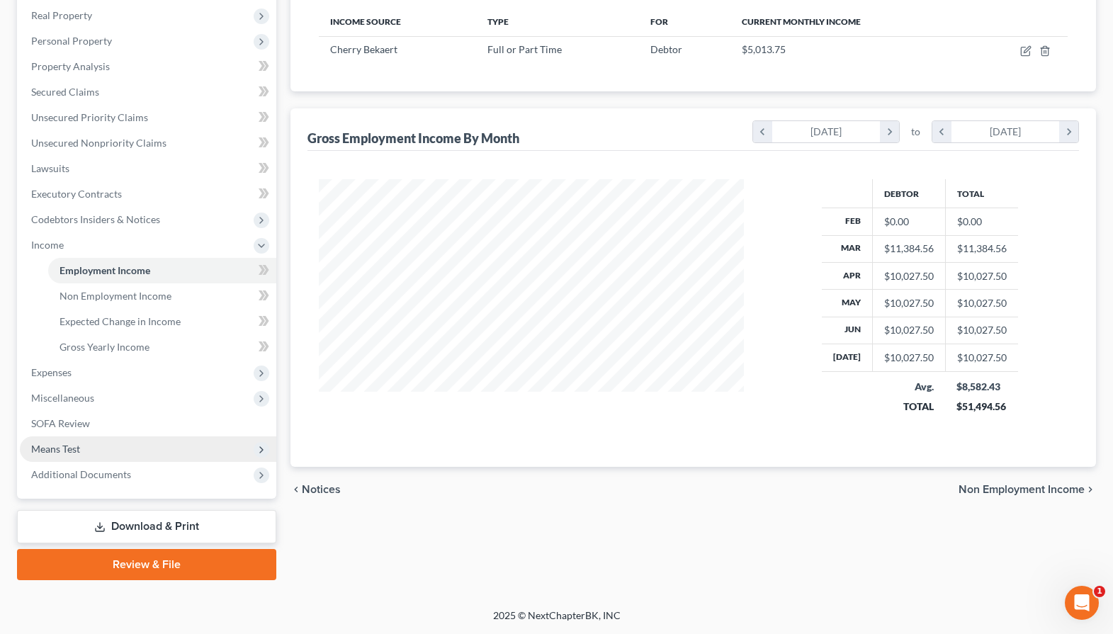
click at [57, 445] on span "Means Test" at bounding box center [55, 449] width 49 height 12
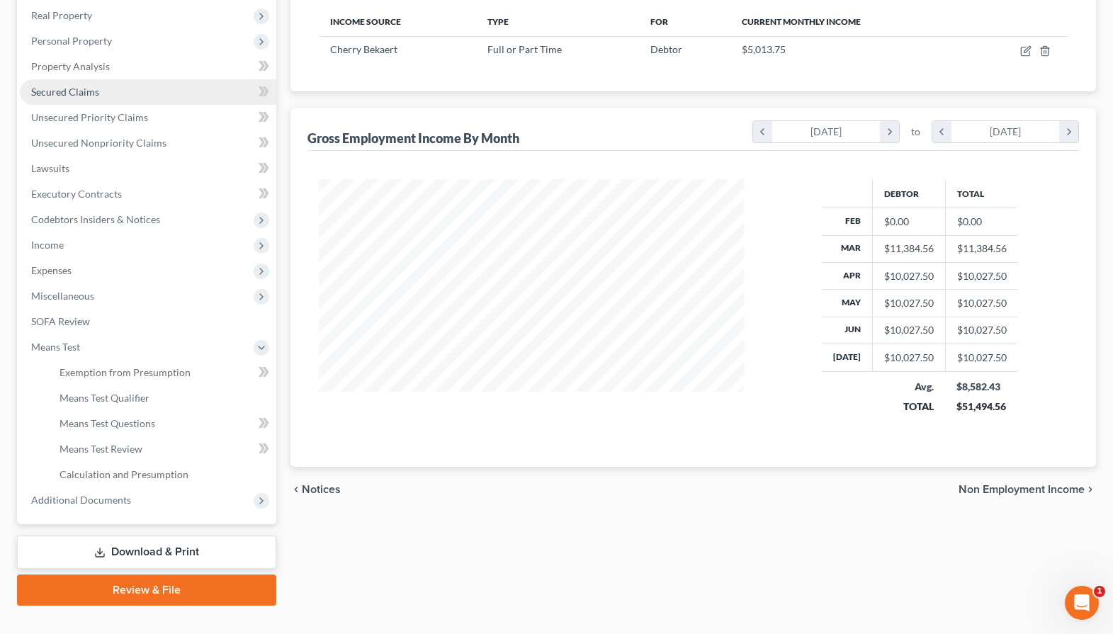
scroll to position [127, 0]
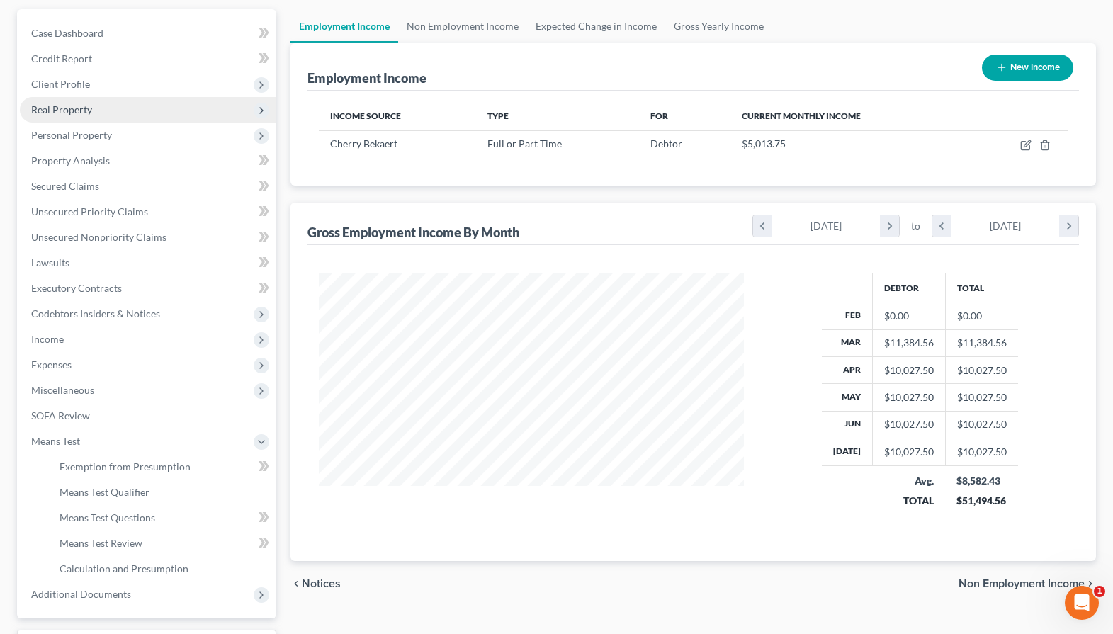
click at [81, 116] on span "Real Property" at bounding box center [148, 110] width 257 height 26
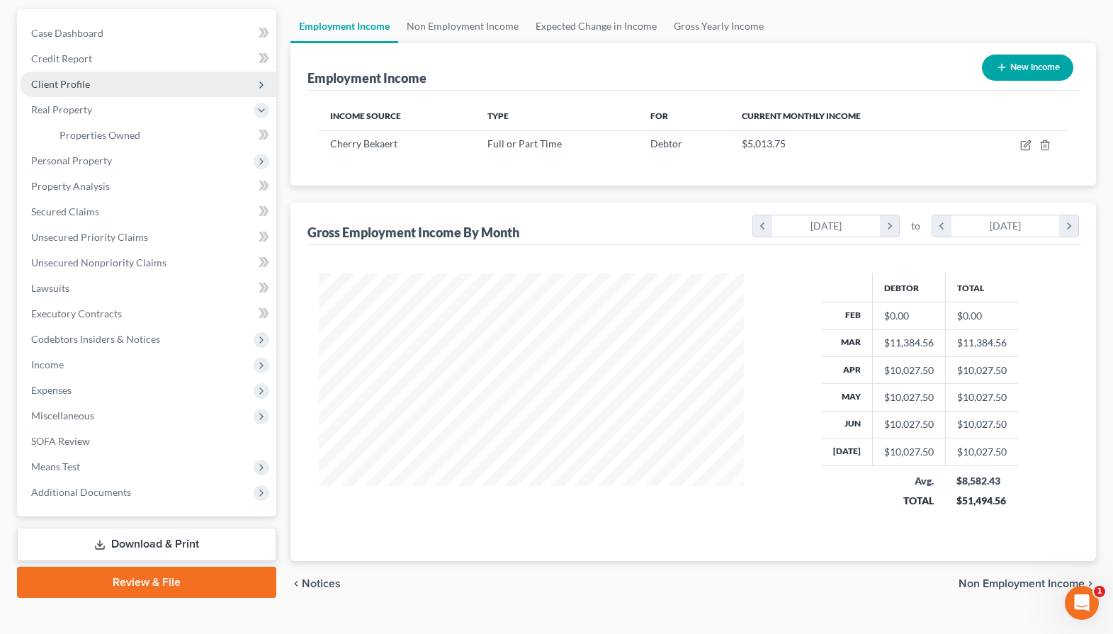
click at [82, 85] on span "Client Profile" at bounding box center [60, 84] width 59 height 12
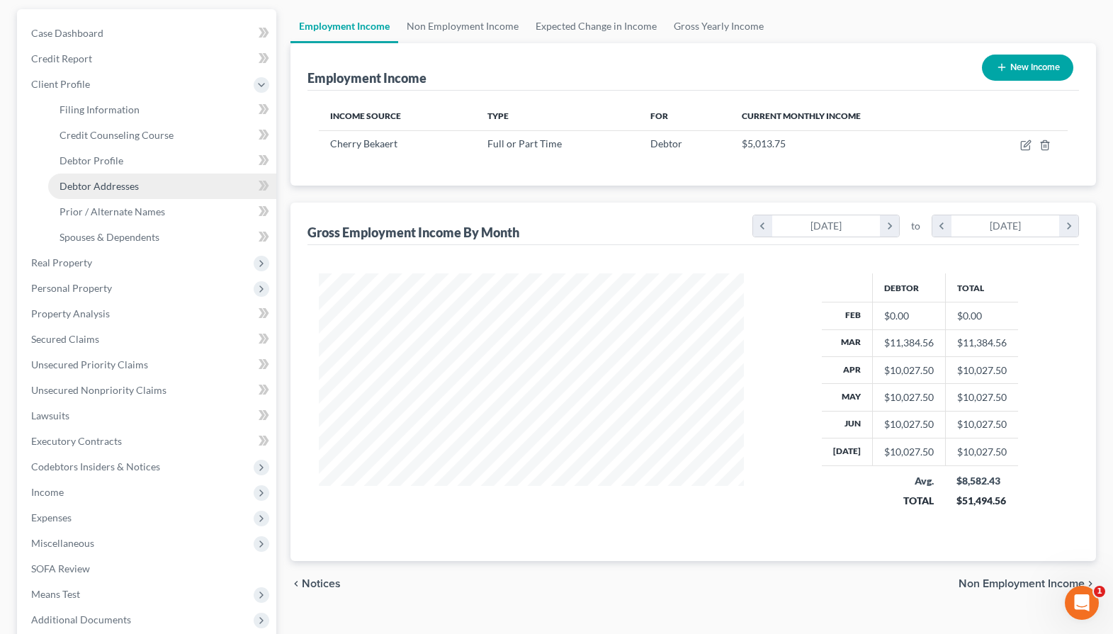
click at [92, 181] on span "Debtor Addresses" at bounding box center [99, 186] width 79 height 12
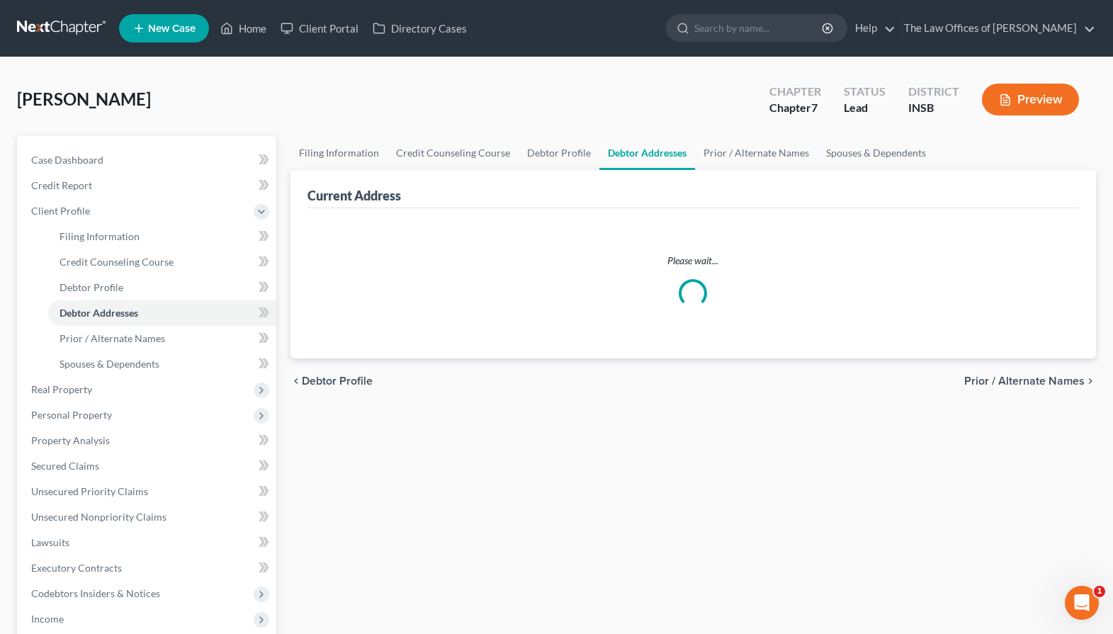
select select "0"
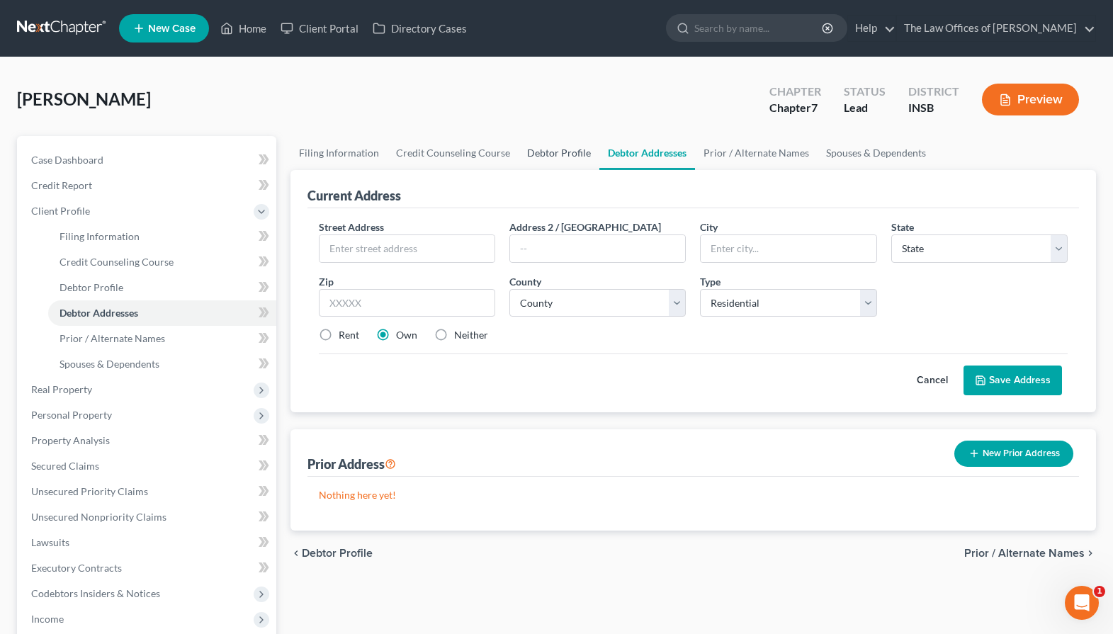
click at [566, 145] on link "Debtor Profile" at bounding box center [559, 153] width 81 height 34
select select "0"
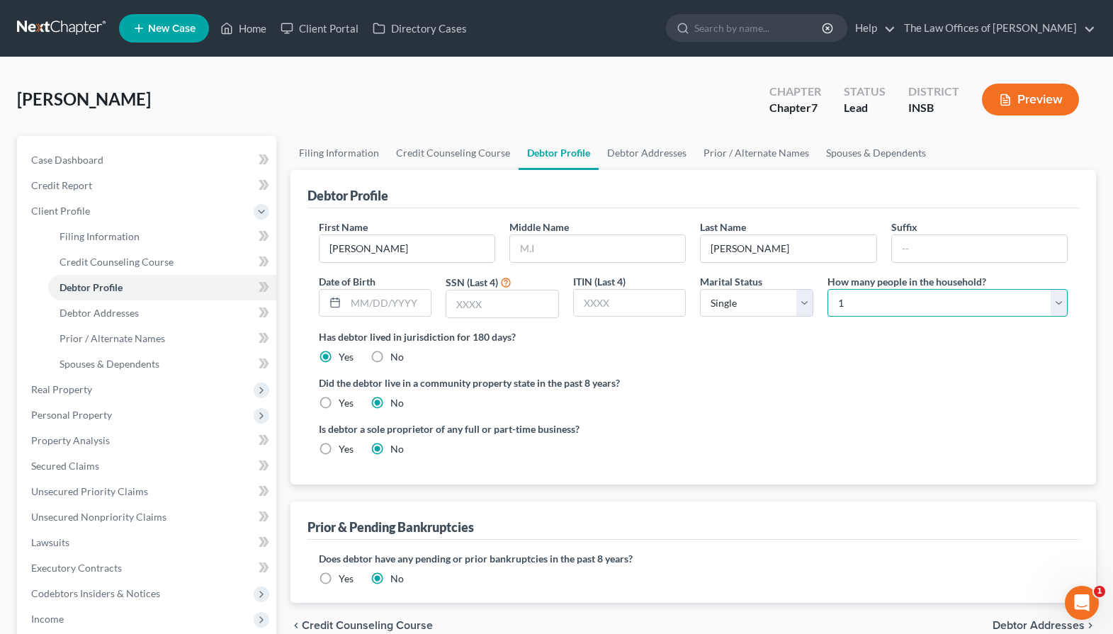
click at [937, 312] on select "Select 1 2 3 4 5 6 7 8 9 10 11 12 13 14 15 16 17 18 19 20" at bounding box center [948, 303] width 240 height 28
select select "6"
click at [828, 289] on select "Select 1 2 3 4 5 6 7 8 9 10 11 12 13 14 15 16 17 18 19 20" at bounding box center [948, 303] width 240 height 28
click at [743, 390] on label "Did the debtor live in a community property state in the past 8 years?" at bounding box center [693, 383] width 749 height 15
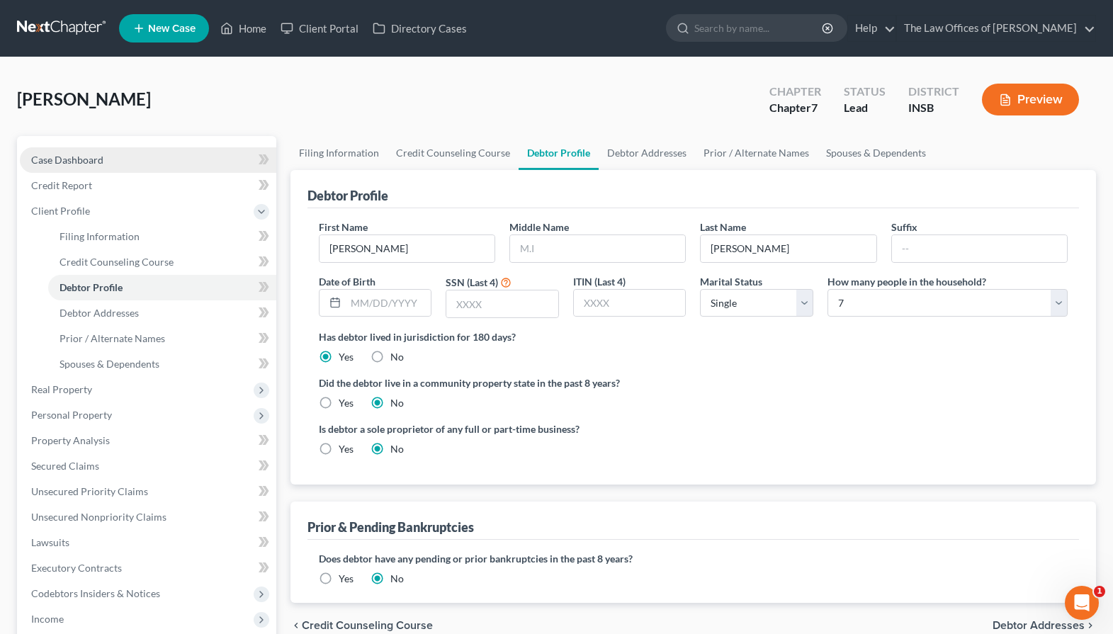
click at [75, 162] on span "Case Dashboard" at bounding box center [67, 160] width 72 height 12
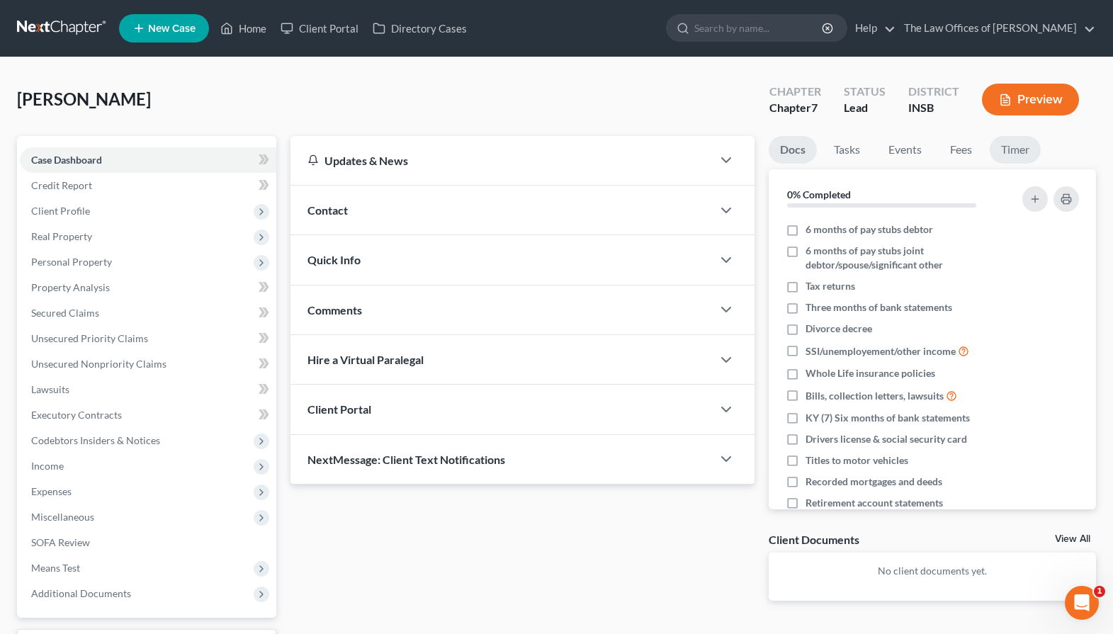
click at [1003, 159] on link "Timer" at bounding box center [1015, 150] width 51 height 28
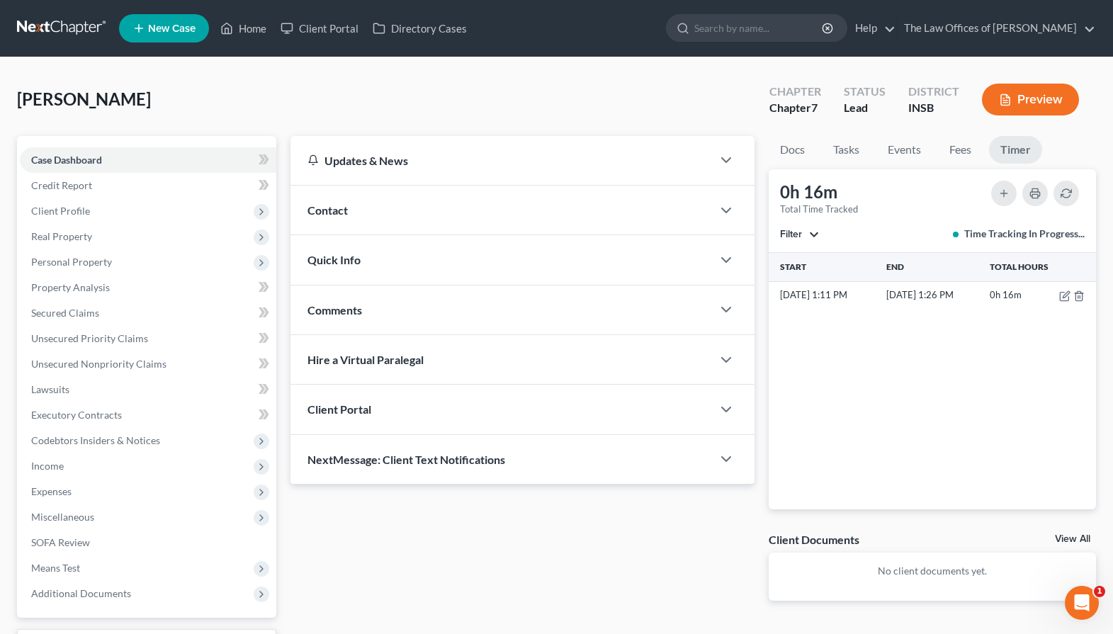
click at [65, 21] on link at bounding box center [62, 29] width 91 height 26
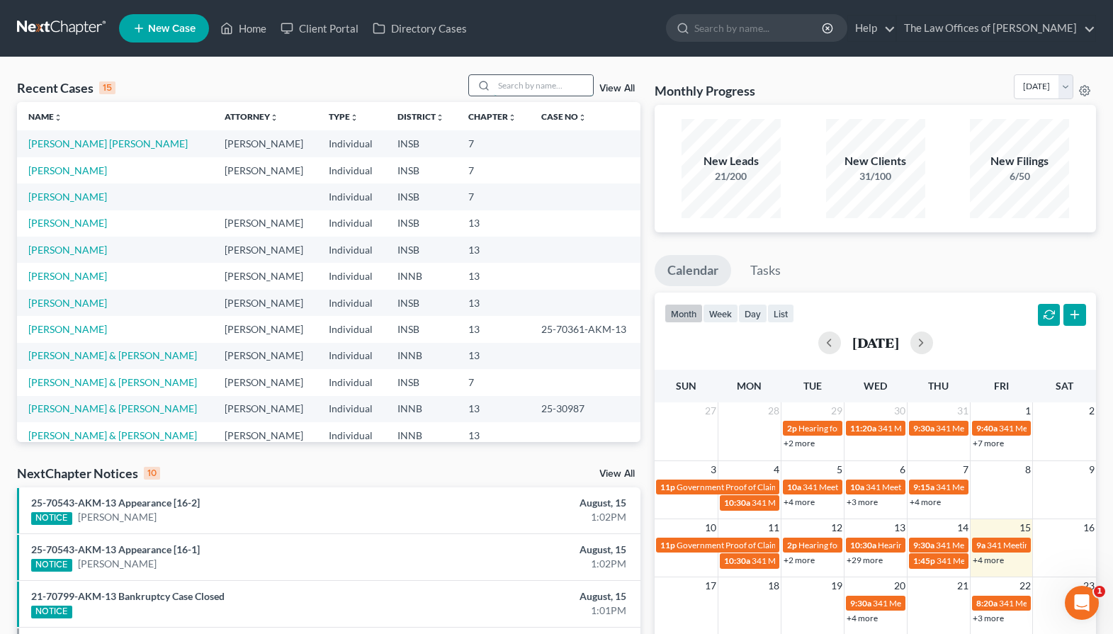
click at [541, 86] on input "search" at bounding box center [543, 85] width 99 height 21
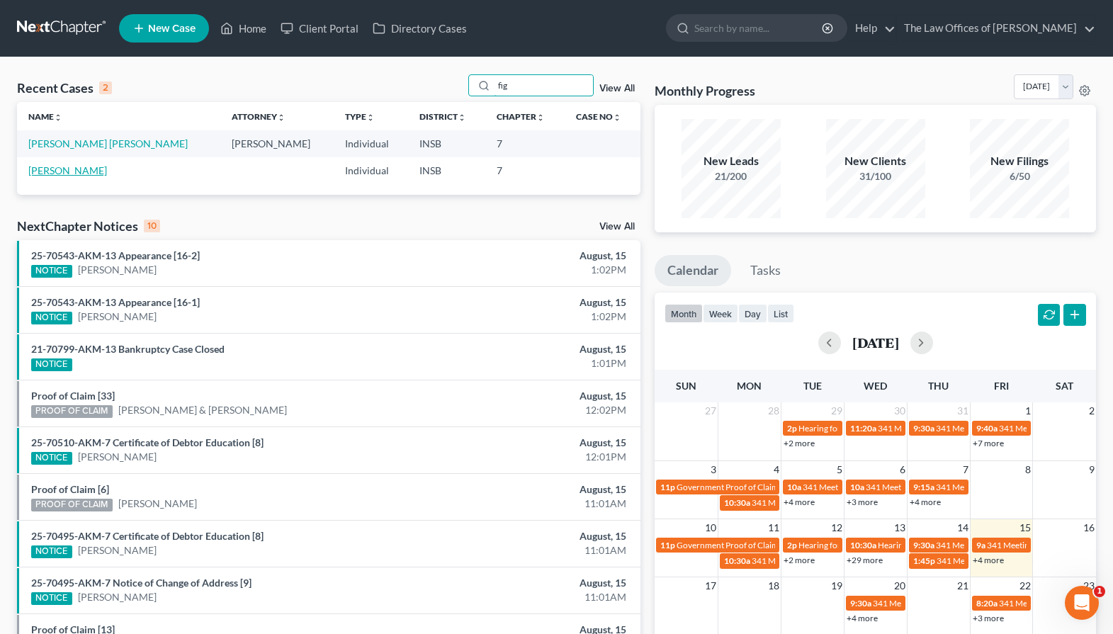
type input "fig"
click at [81, 176] on link "Figueroa, Amilcar" at bounding box center [67, 170] width 79 height 12
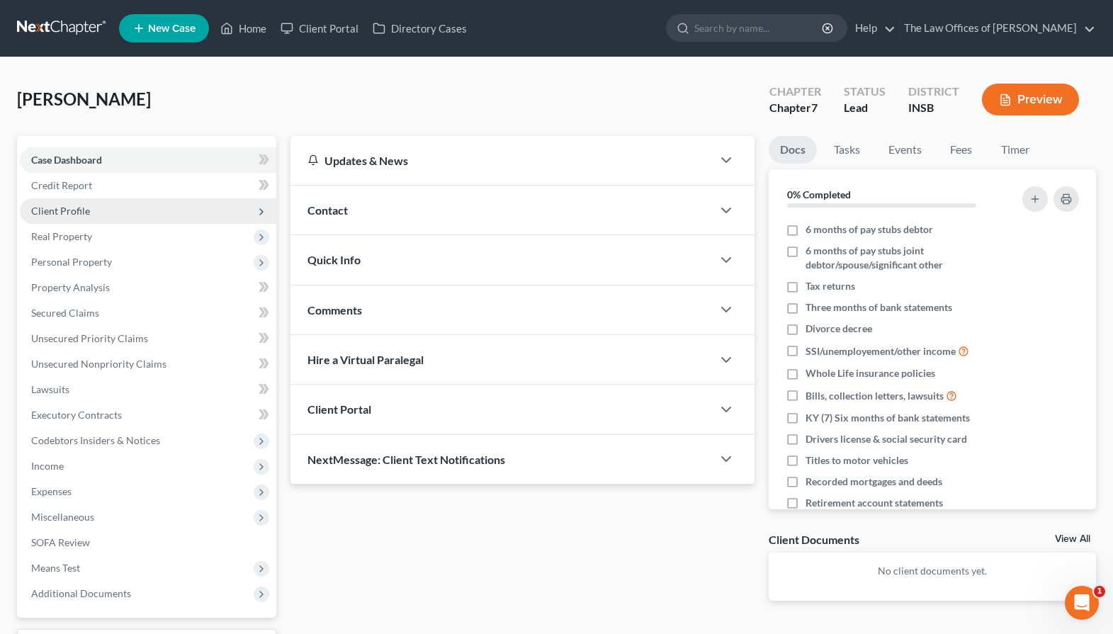
click at [81, 210] on span "Client Profile" at bounding box center [60, 211] width 59 height 12
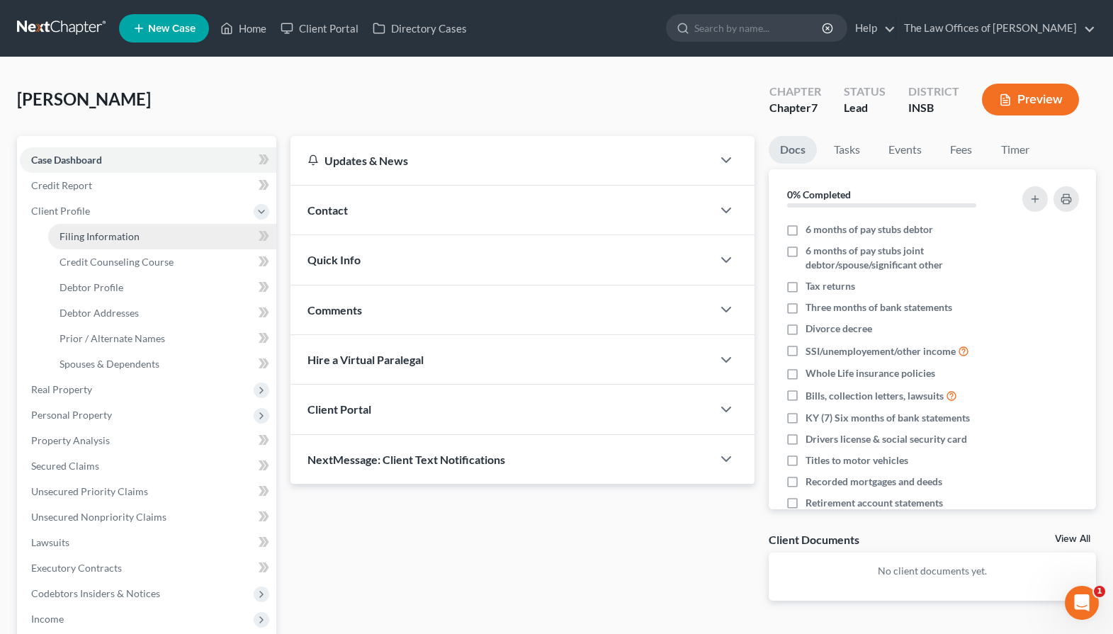
click at [85, 235] on span "Filing Information" at bounding box center [100, 236] width 80 height 12
select select "1"
select select "0"
select select "15"
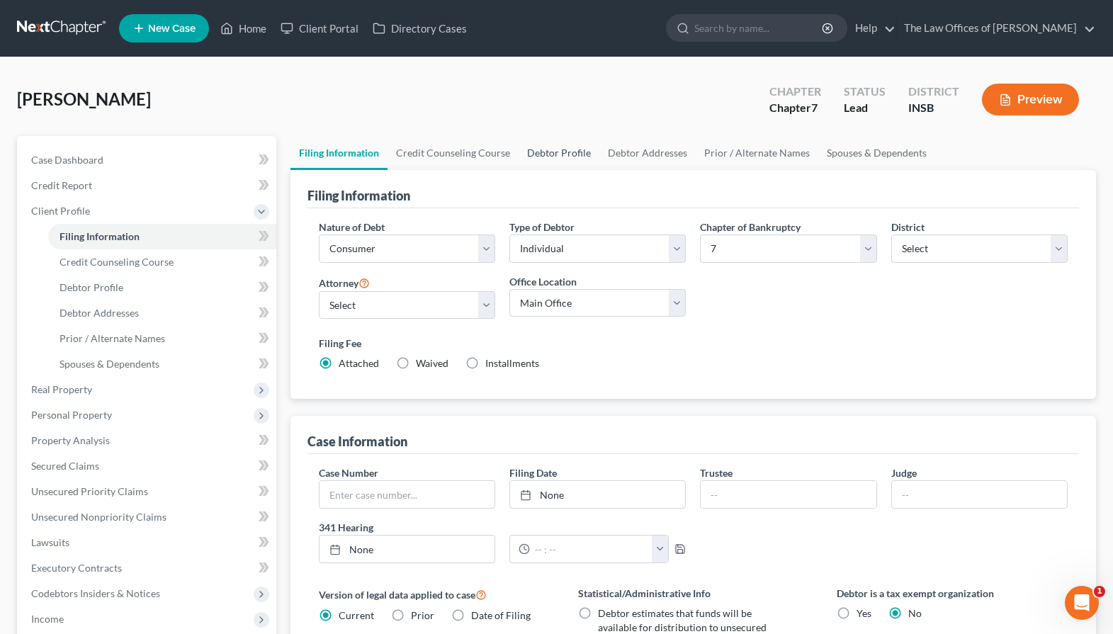
click at [552, 148] on link "Debtor Profile" at bounding box center [559, 153] width 81 height 34
select select "0"
select select "6"
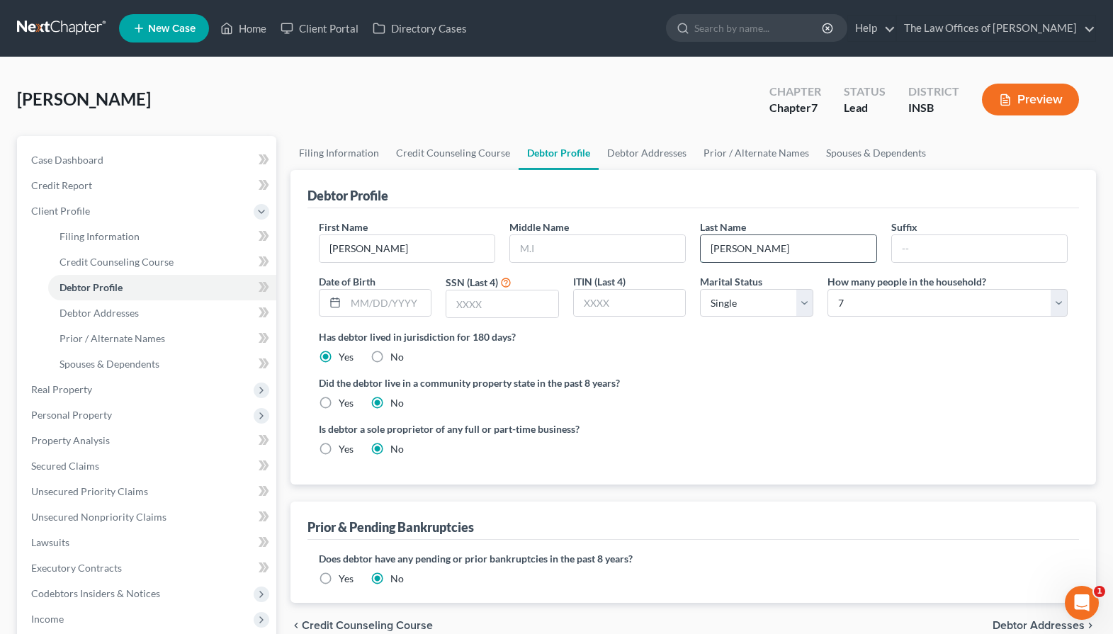
click at [706, 251] on input "Figueroa" at bounding box center [788, 248] width 175 height 27
type input "Peraza Figueroa"
click at [726, 151] on link "Prior / Alternate Names" at bounding box center [756, 153] width 123 height 34
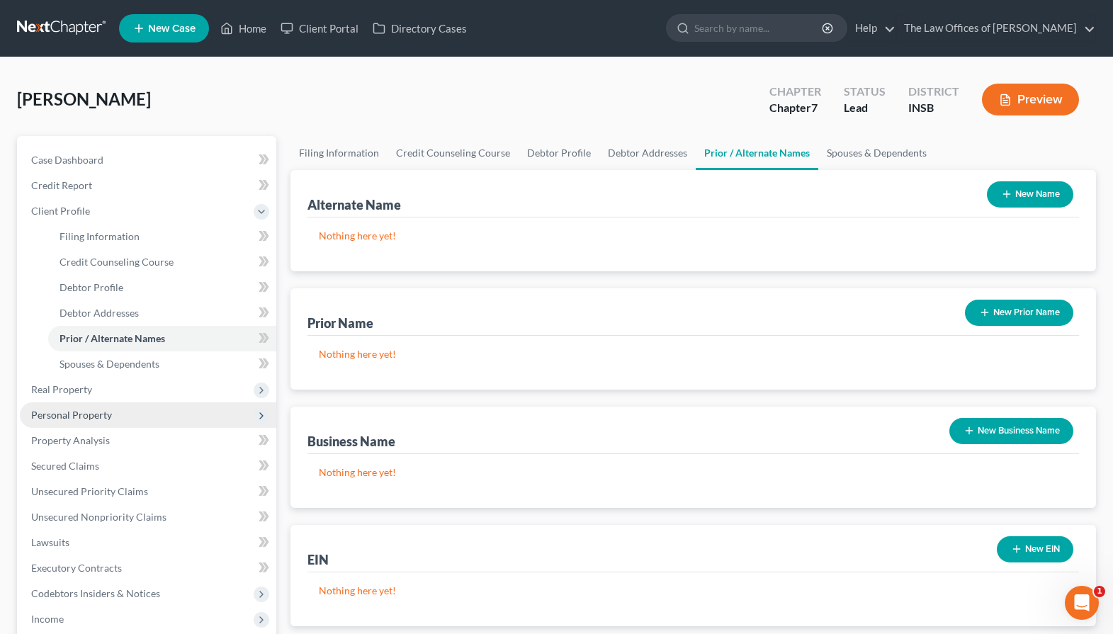
click at [94, 410] on span "Personal Property" at bounding box center [71, 415] width 81 height 12
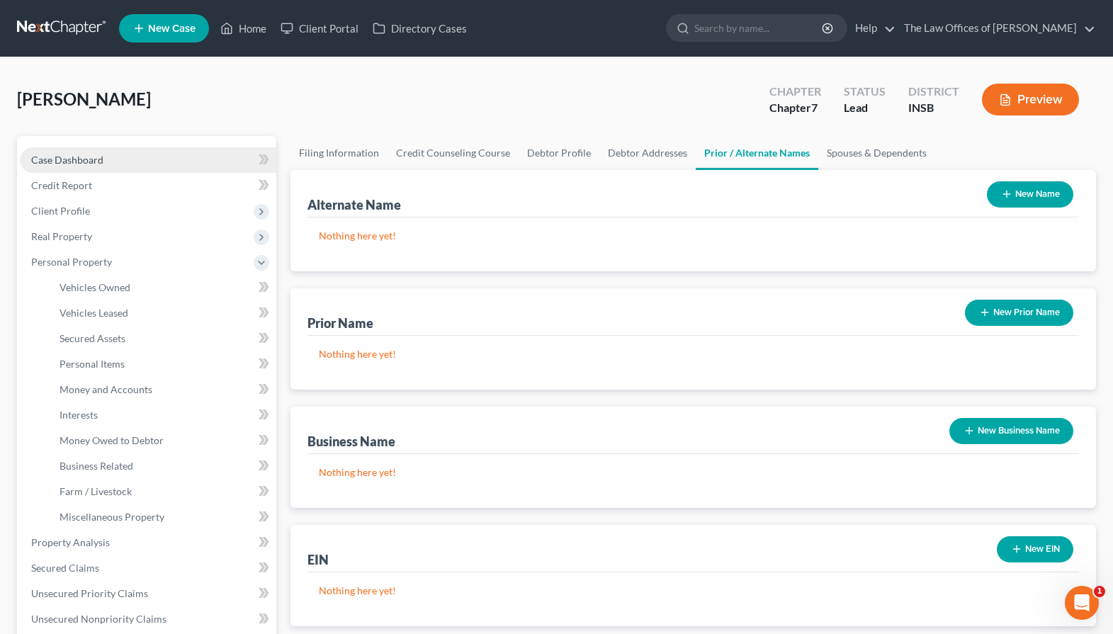
click at [134, 156] on link "Case Dashboard" at bounding box center [148, 160] width 257 height 26
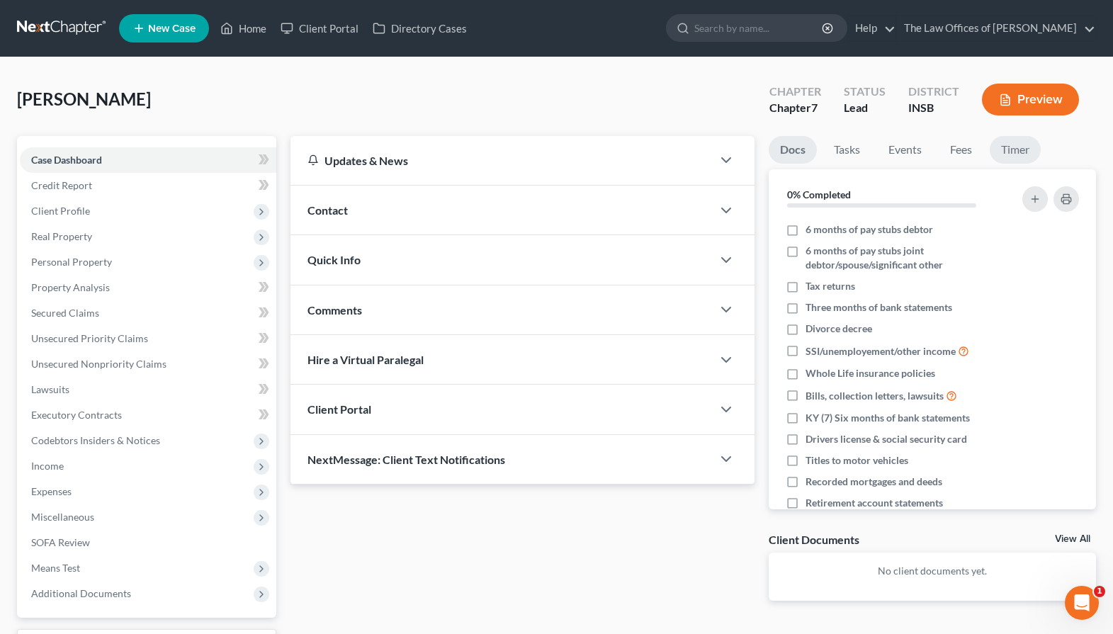
click at [1000, 154] on link "Timer" at bounding box center [1015, 150] width 51 height 28
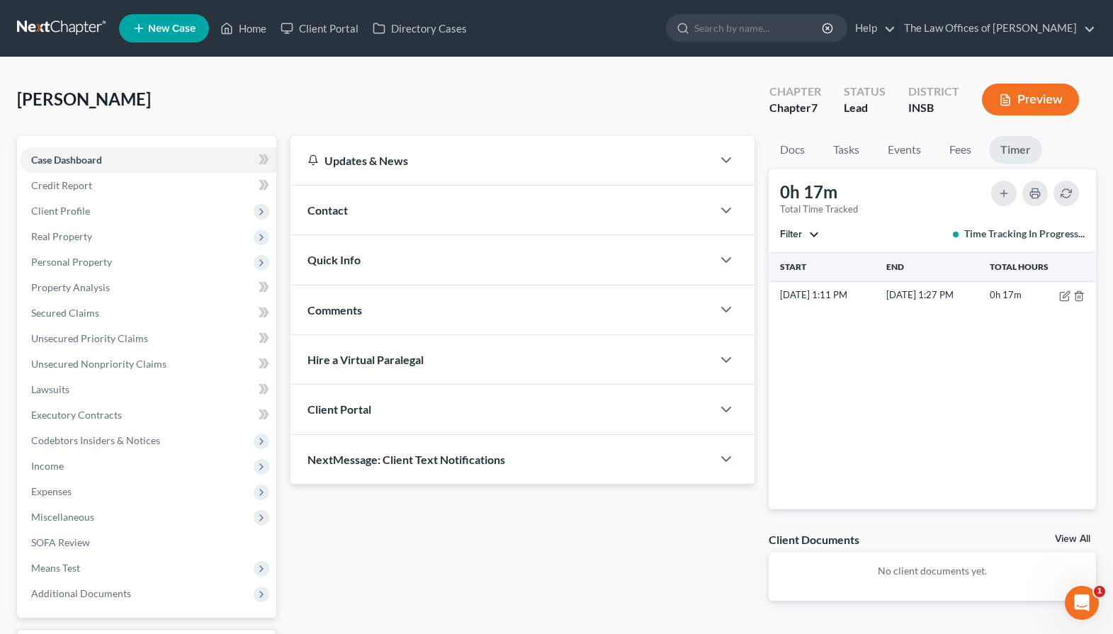
click at [57, 33] on link at bounding box center [62, 29] width 91 height 26
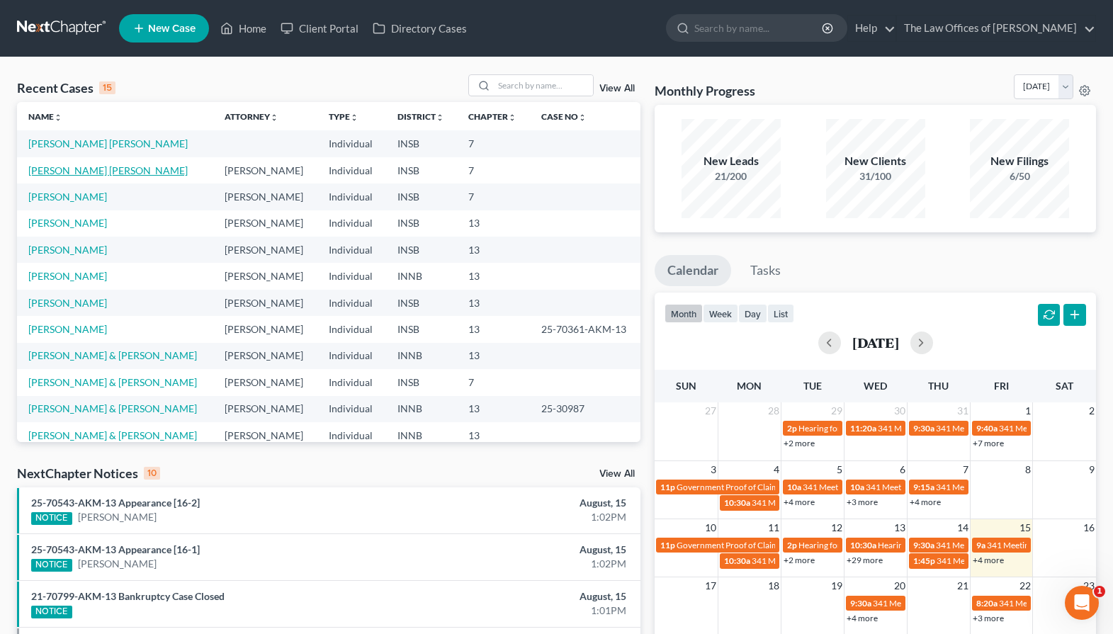
click at [81, 174] on link "[PERSON_NAME] [PERSON_NAME]" at bounding box center [107, 170] width 159 height 12
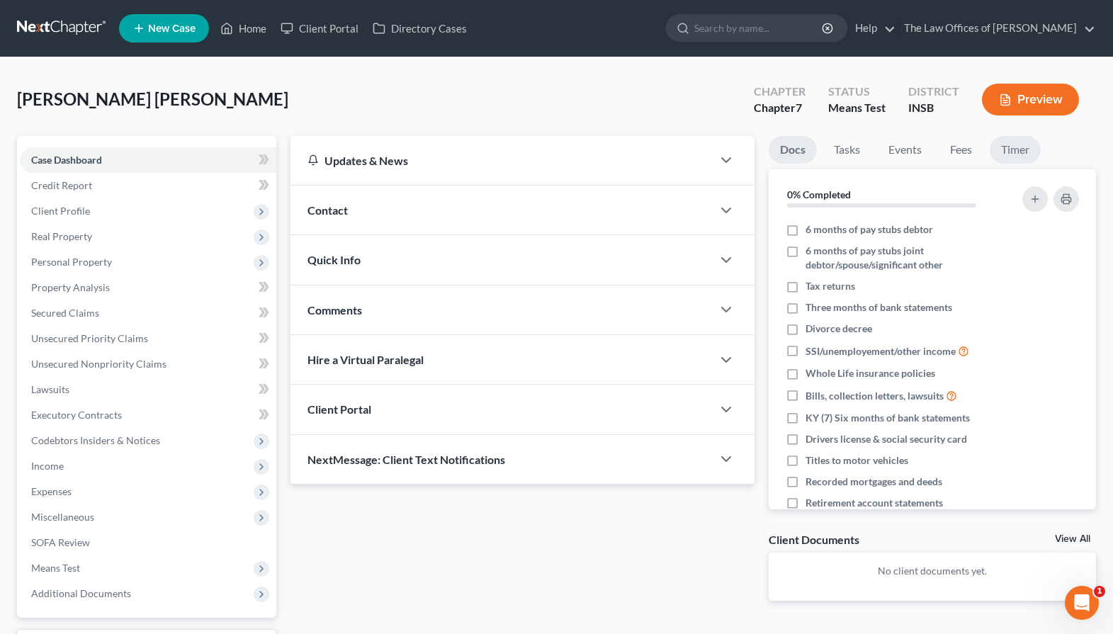
click at [1016, 156] on link "Timer" at bounding box center [1015, 150] width 51 height 28
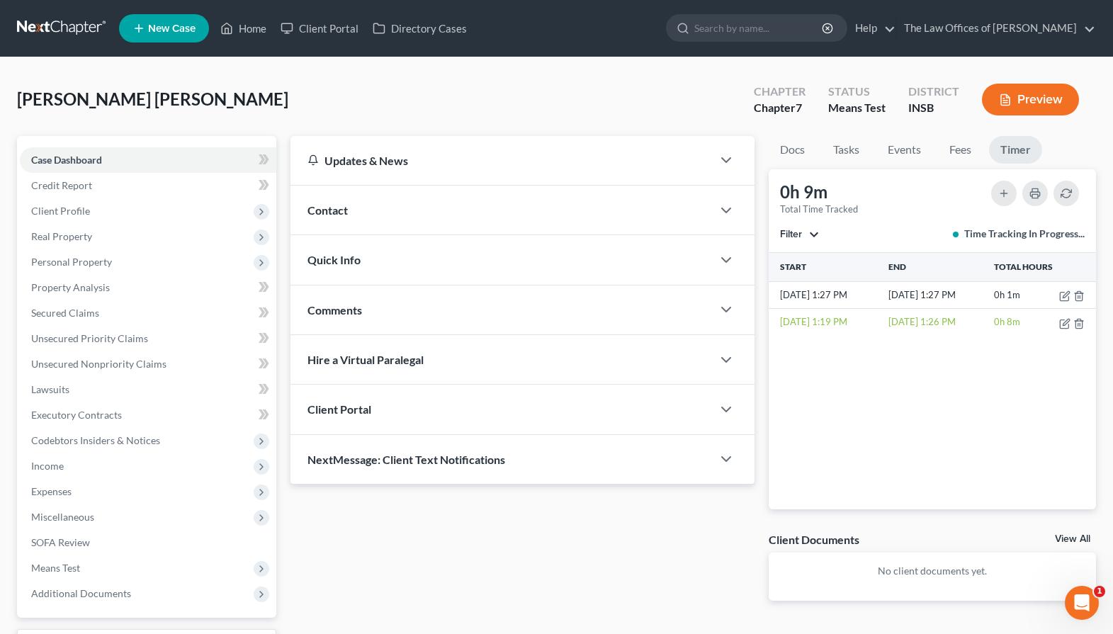
click at [54, 33] on link at bounding box center [62, 29] width 91 height 26
